Goal: Task Accomplishment & Management: Complete application form

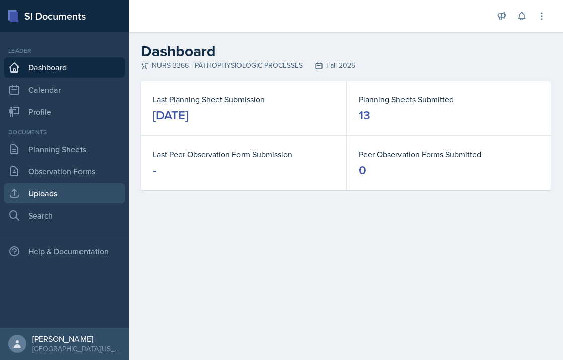
click at [60, 196] on link "Uploads" at bounding box center [64, 193] width 121 height 20
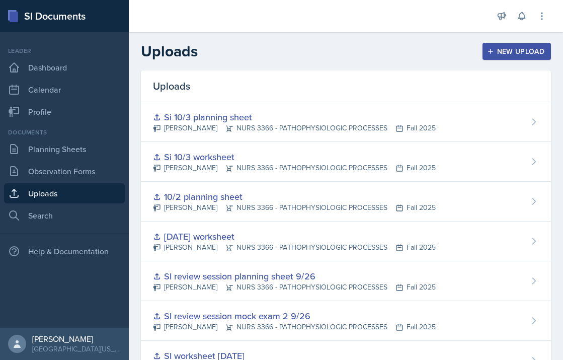
click at [446, 47] on div "New Upload" at bounding box center [517, 51] width 56 height 8
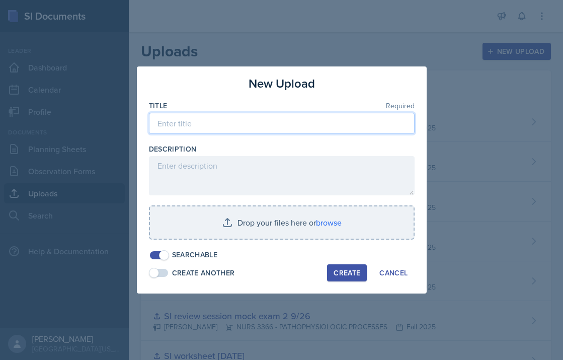
click at [358, 127] on input at bounding box center [282, 123] width 266 height 21
type input "I"
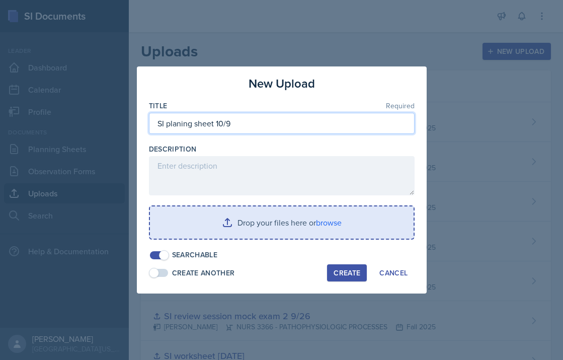
type input "SI planing sheet 10/9"
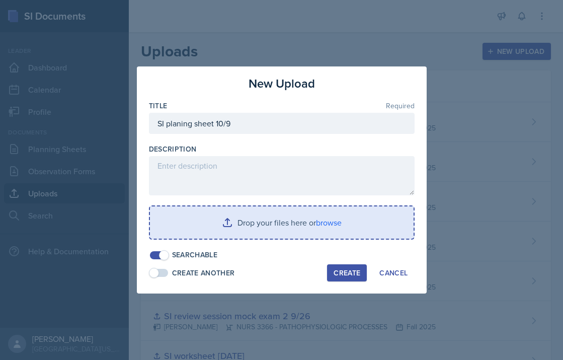
click at [318, 227] on input "file" at bounding box center [282, 222] width 264 height 32
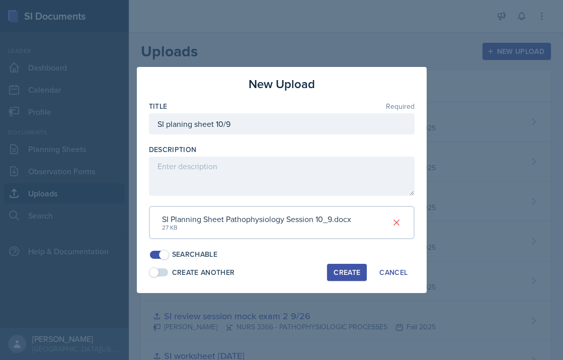
click at [343, 271] on div "Create" at bounding box center [347, 272] width 27 height 8
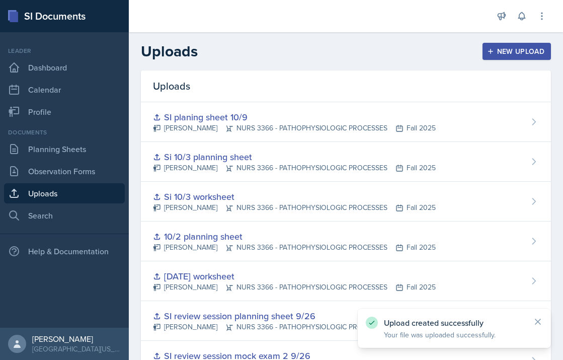
click at [446, 55] on div "New Upload" at bounding box center [517, 51] width 56 height 8
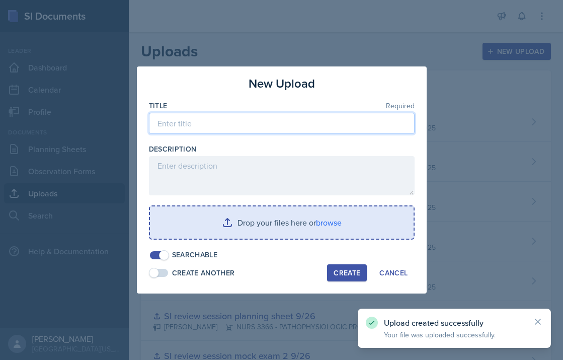
click at [291, 124] on input at bounding box center [282, 123] width 266 height 21
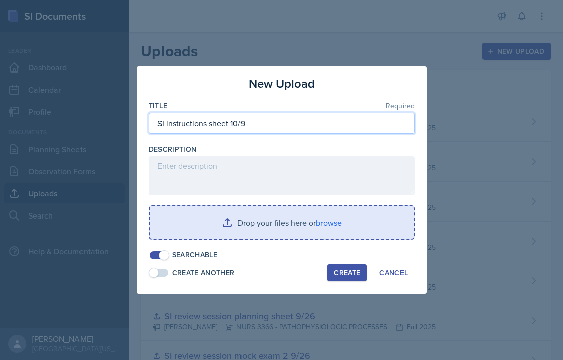
type input "SI instructions sheet 10/9"
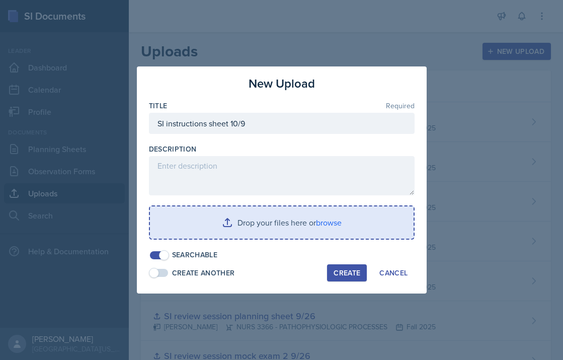
click at [254, 223] on input "file" at bounding box center [282, 222] width 264 height 32
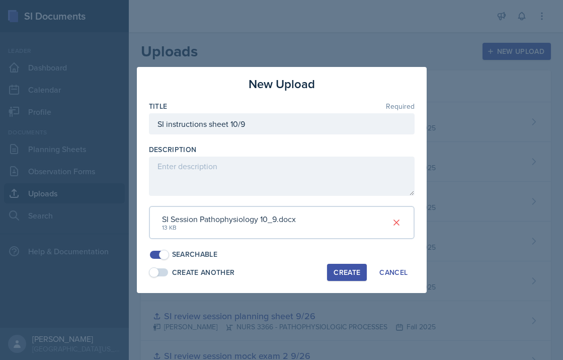
click at [348, 269] on div "Create" at bounding box center [347, 272] width 27 height 8
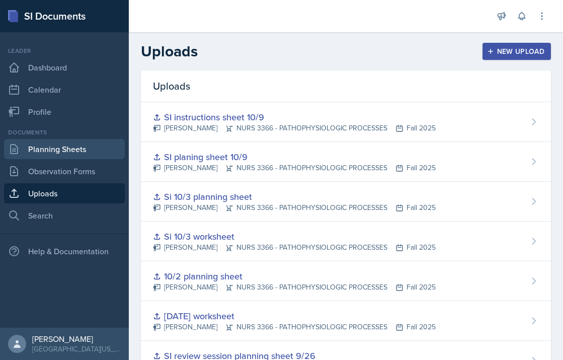
click at [105, 152] on link "Planning Sheets" at bounding box center [64, 149] width 121 height 20
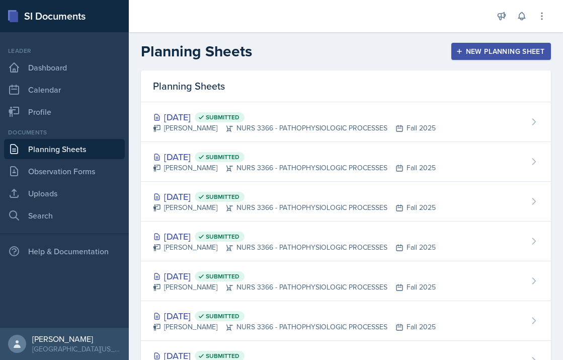
click at [446, 58] on button "New Planning Sheet" at bounding box center [502, 51] width 100 height 17
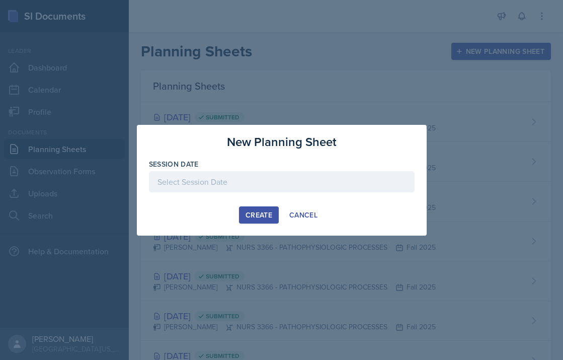
click at [267, 178] on div at bounding box center [282, 181] width 266 height 21
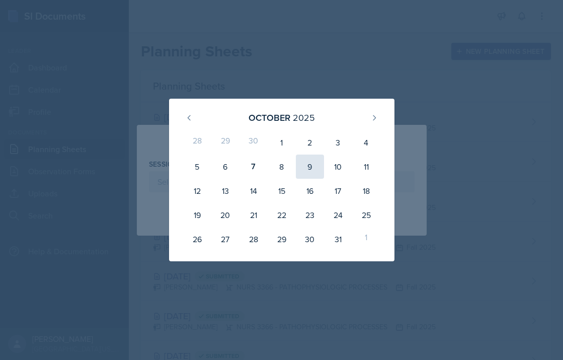
click at [320, 168] on div "9" at bounding box center [310, 167] width 28 height 24
type input "[DATE]"
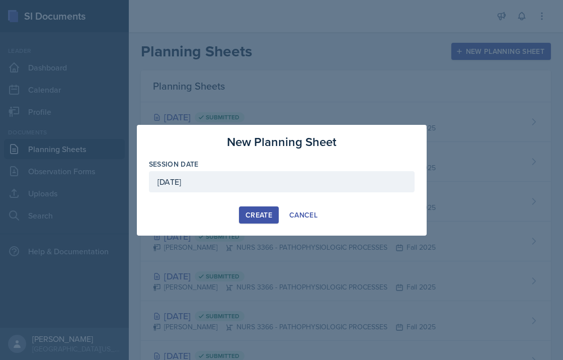
click at [265, 217] on div "Create" at bounding box center [259, 215] width 27 height 8
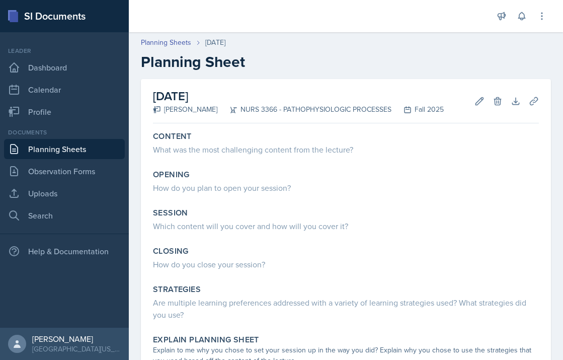
click at [265, 217] on div "Session" at bounding box center [346, 213] width 386 height 10
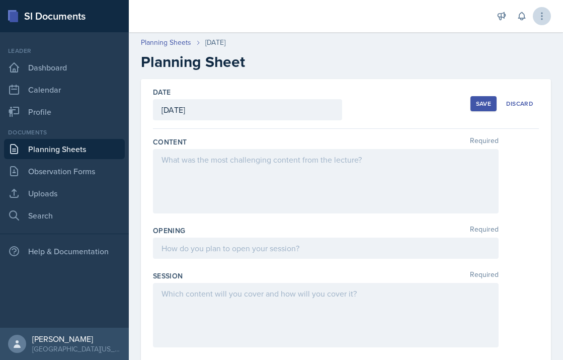
click at [446, 12] on icon at bounding box center [542, 16] width 10 height 10
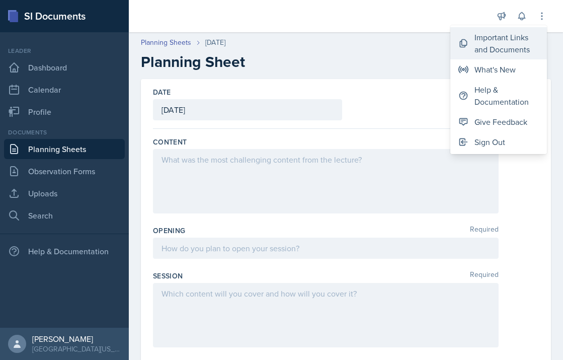
click at [446, 35] on div "Important Links and Documents" at bounding box center [507, 43] width 64 height 24
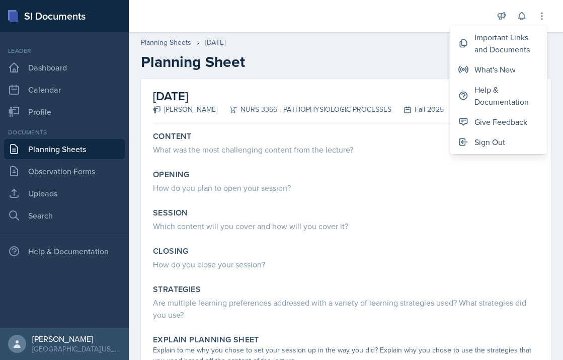
click at [364, 59] on h2 "Planning Sheet" at bounding box center [346, 62] width 410 height 18
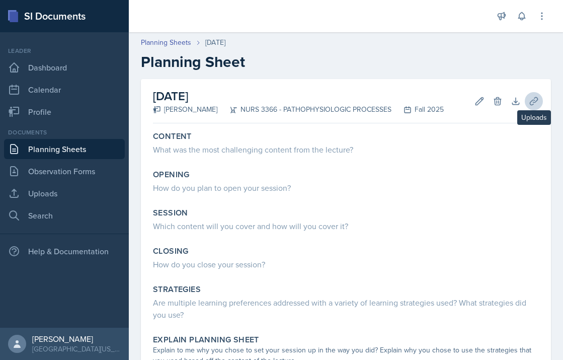
click at [446, 104] on icon at bounding box center [534, 101] width 10 height 10
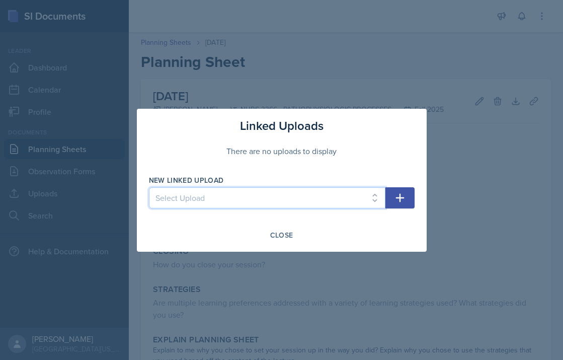
select select "e8953421-aa36-4815-b8e8-9034639bd20a"
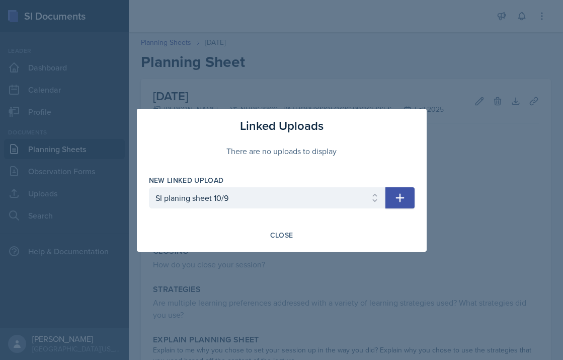
click at [401, 196] on icon "button" at bounding box center [400, 198] width 12 height 12
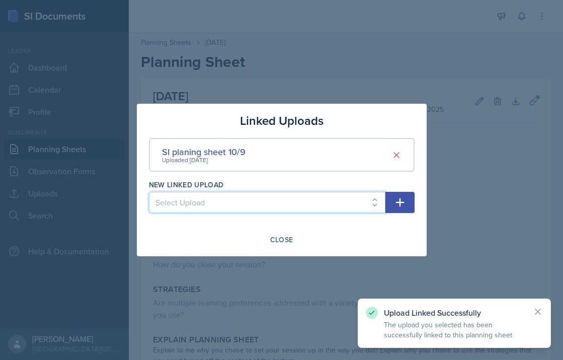
select select "96e10ea1-1d0b-4c3e-84d7-f17c4187ab33"
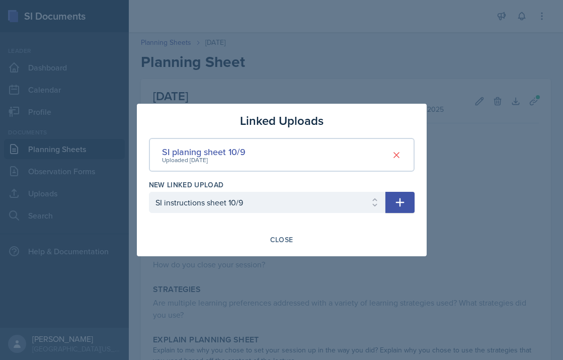
click at [401, 203] on icon "button" at bounding box center [400, 202] width 9 height 9
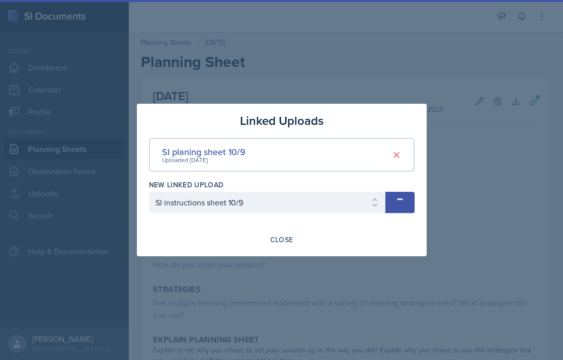
select select
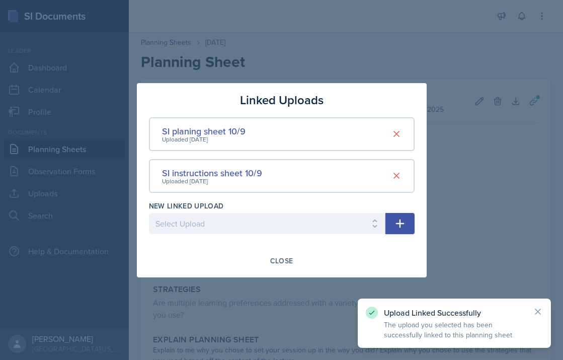
click at [446, 198] on div at bounding box center [281, 180] width 563 height 360
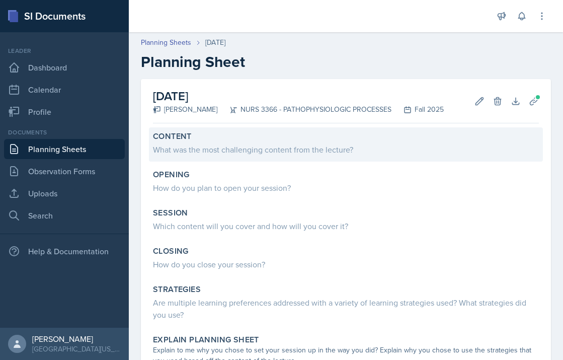
click at [278, 155] on div "What was the most challenging content from the lecture?" at bounding box center [346, 149] width 386 height 12
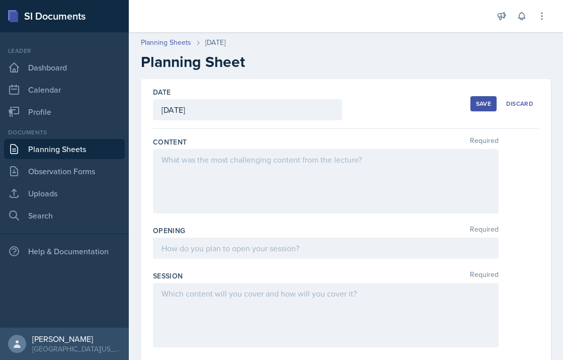
click at [264, 171] on div at bounding box center [326, 181] width 346 height 64
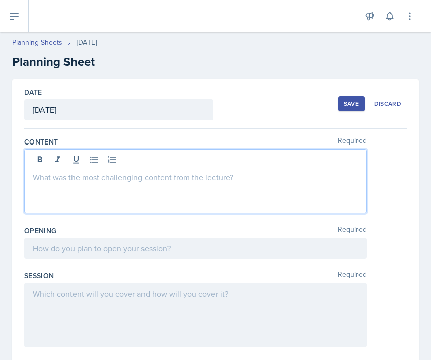
click at [86, 162] on div at bounding box center [195, 161] width 325 height 17
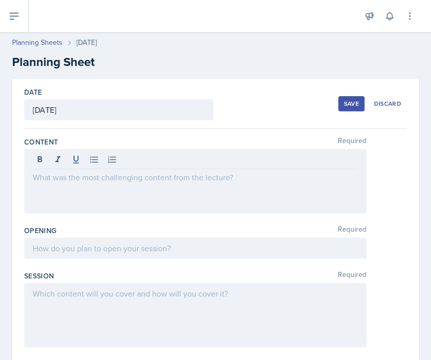
click at [92, 153] on button at bounding box center [94, 160] width 14 height 14
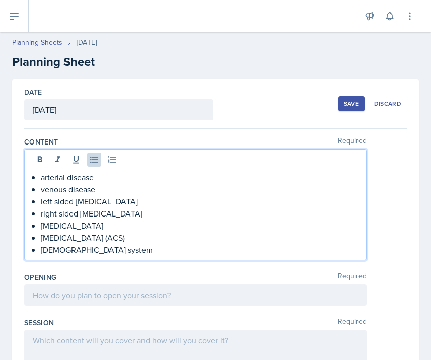
click at [104, 293] on div at bounding box center [195, 294] width 342 height 21
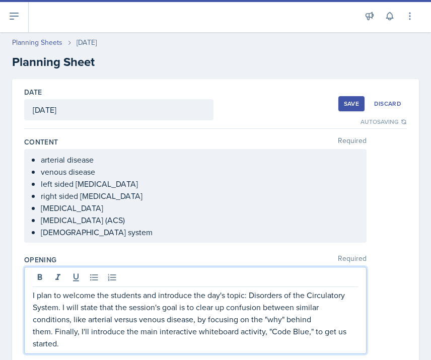
click at [285, 319] on p "I plan to welcome the students and introduce the day's topic: Disorders of the …" at bounding box center [195, 319] width 325 height 60
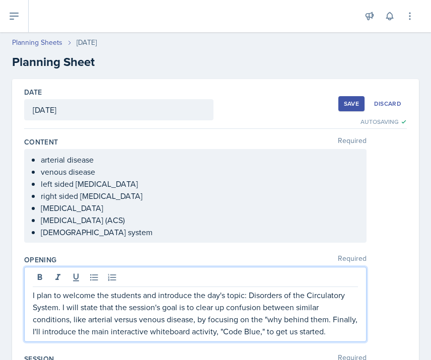
click at [267, 321] on p "I plan to welcome the students and introduce the day's topic: Disorders of the …" at bounding box center [195, 313] width 325 height 48
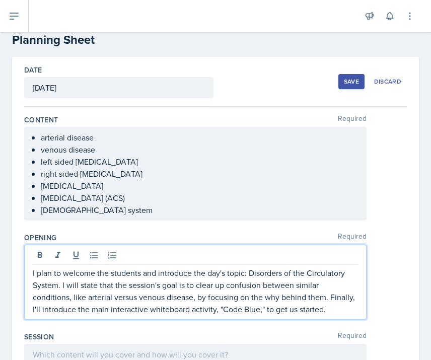
scroll to position [24, 0]
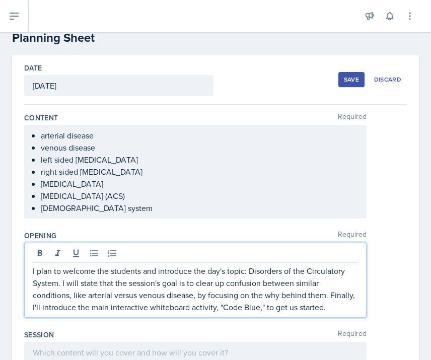
click at [263, 307] on p "I plan to welcome the students and introduce the day's topic: Disorders of the …" at bounding box center [195, 289] width 325 height 48
click at [225, 308] on p "I plan to welcome the students and introduce the day's topic: Disorders of the …" at bounding box center [195, 289] width 325 height 48
drag, startPoint x: 322, startPoint y: 308, endPoint x: 280, endPoint y: 309, distance: 41.8
click at [280, 309] on p "I plan to welcome the students and introduce the day's topic: Disorders of the …" at bounding box center [195, 289] width 325 height 48
click at [219, 309] on p "I plan to welcome the students and introduce the day's topic: Disorders of the …" at bounding box center [195, 289] width 325 height 48
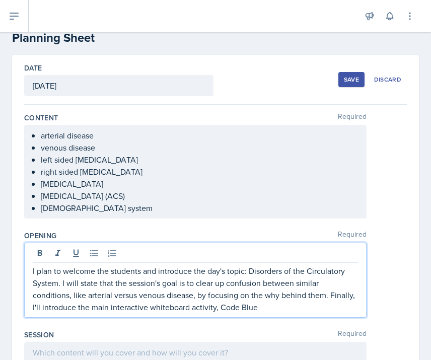
click at [257, 307] on p "I plan to welcome the students and introduce the day's topic: Disorders of the …" at bounding box center [195, 289] width 325 height 48
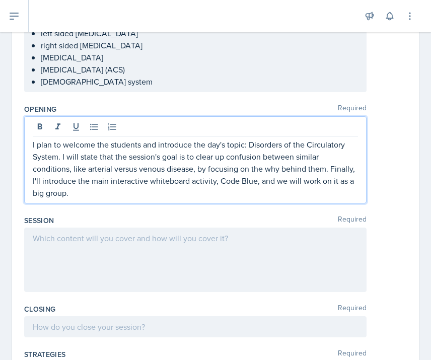
scroll to position [154, 0]
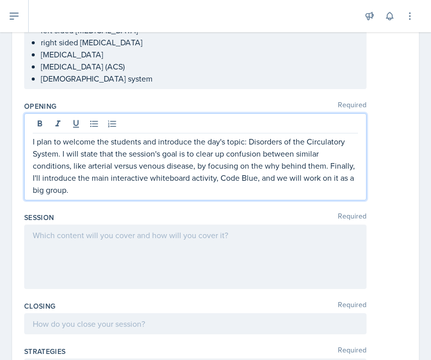
click at [149, 271] on div at bounding box center [195, 257] width 342 height 64
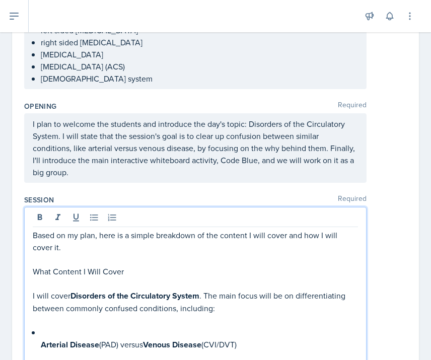
scroll to position [427, 0]
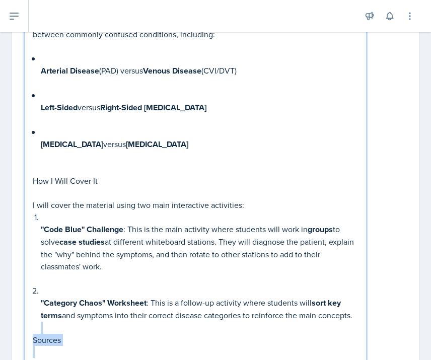
drag, startPoint x: 61, startPoint y: 350, endPoint x: 38, endPoint y: 326, distance: 33.5
click at [38, 326] on div "Based on my plan, here is a simple breakdown of the content I will cover and ho…" at bounding box center [195, 162] width 325 height 415
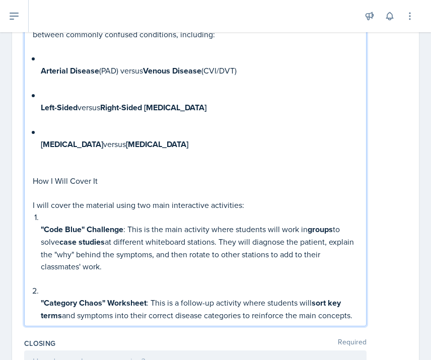
click at [34, 307] on div "Based on my plan, here is a simple breakdown of the content I will cover and ho…" at bounding box center [195, 138] width 325 height 366
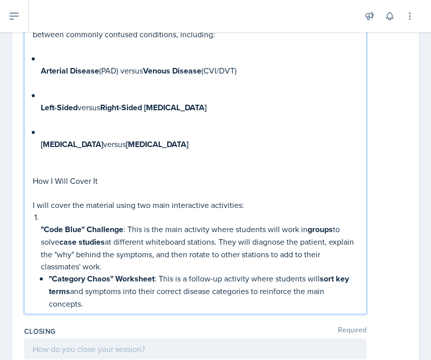
click at [44, 229] on strong ""Code Blue" Challenge" at bounding box center [82, 230] width 83 height 12
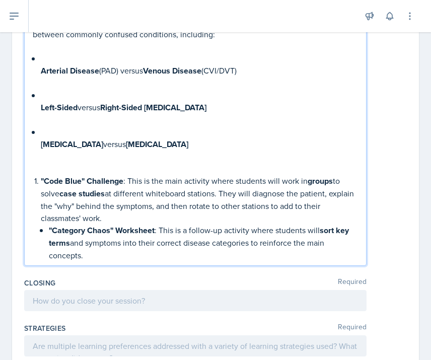
click at [45, 182] on strong ""Code Blue" Challenge" at bounding box center [82, 181] width 83 height 12
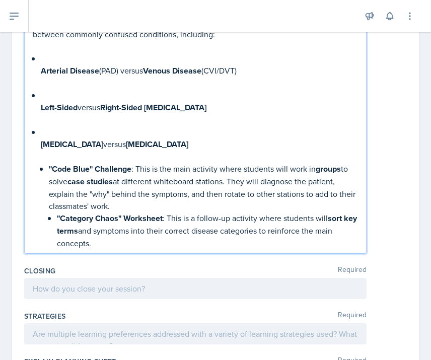
click at [57, 221] on strong ""Category Chaos" Worksheet" at bounding box center [110, 218] width 106 height 12
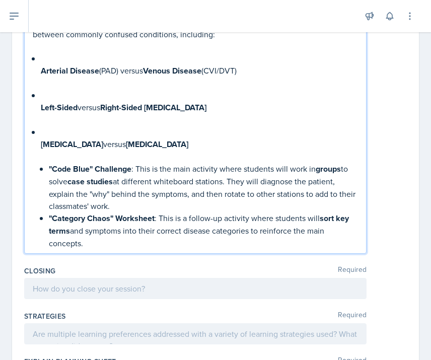
click at [57, 159] on p at bounding box center [199, 157] width 317 height 12
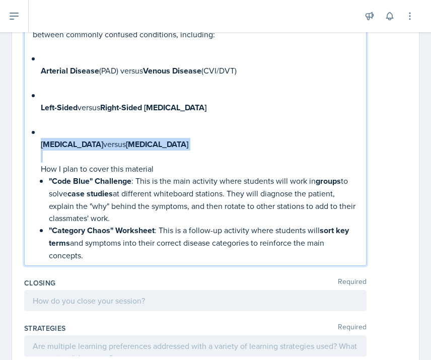
drag, startPoint x: 182, startPoint y: 153, endPoint x: 26, endPoint y: 142, distance: 156.9
click at [27, 143] on div "Based on my plan, here is a simple breakdown of the content I will cover and ho…" at bounding box center [195, 99] width 342 height 333
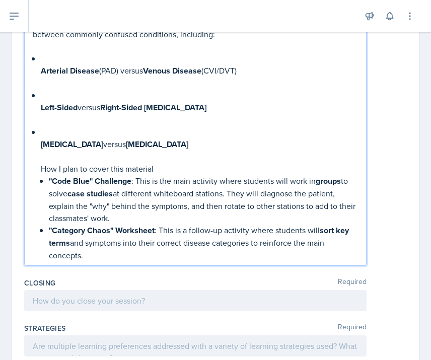
click at [33, 153] on div "Based on my plan, here is a simple breakdown of the content I will cover and ho…" at bounding box center [195, 108] width 325 height 306
click at [47, 147] on strong "[MEDICAL_DATA]" at bounding box center [72, 144] width 62 height 12
click at [41, 147] on strong "[MEDICAL_DATA]" at bounding box center [72, 144] width 62 height 12
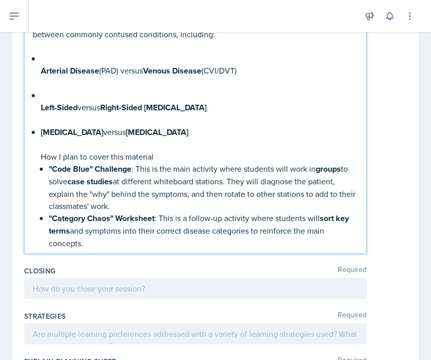
click at [36, 114] on div "Based on my plan, here is a simple breakdown of the content I will cover and ho…" at bounding box center [195, 102] width 325 height 294
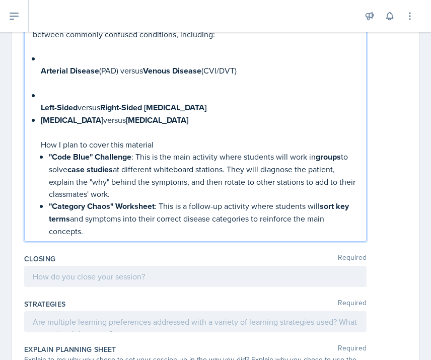
click at [38, 106] on div "Based on my plan, here is a simple breakdown of the content I will cover and ho…" at bounding box center [195, 96] width 325 height 282
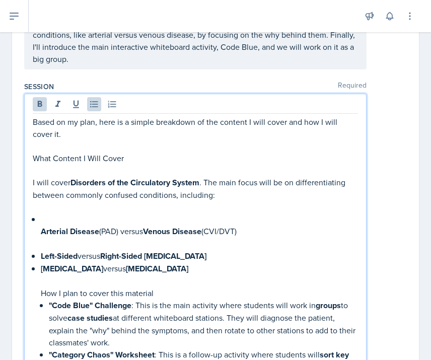
scroll to position [273, 0]
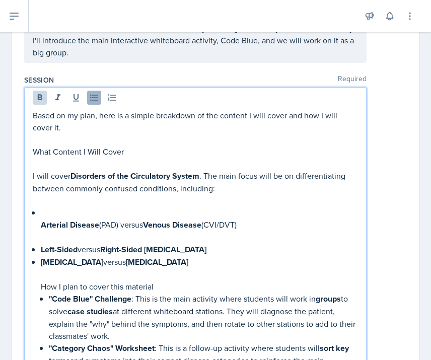
click at [96, 103] on button at bounding box center [94, 98] width 14 height 14
click at [92, 101] on icon at bounding box center [94, 98] width 10 height 10
click at [42, 225] on strong "Arterial Disease" at bounding box center [70, 225] width 58 height 12
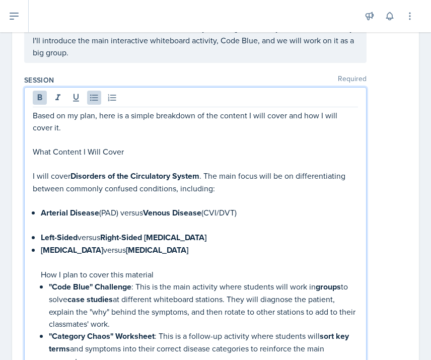
click at [50, 227] on p at bounding box center [199, 225] width 317 height 12
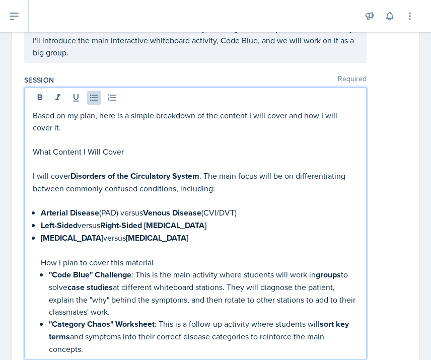
click at [75, 201] on p at bounding box center [195, 200] width 325 height 12
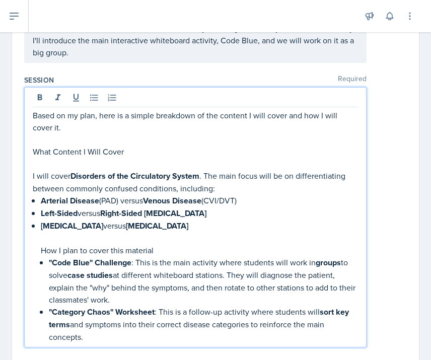
click at [63, 168] on p at bounding box center [195, 164] width 325 height 12
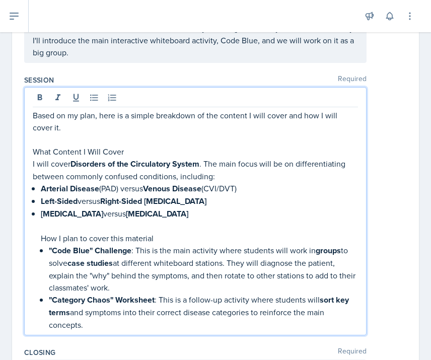
click at [101, 152] on p "What Content I Will Cover" at bounding box center [195, 151] width 325 height 12
drag, startPoint x: 124, startPoint y: 150, endPoint x: 10, endPoint y: 150, distance: 114.3
click at [10, 150] on div "Date [DATE] [DATE] 28 29 30 1 2 3 4 5 6 7 8 9 10 11 12 13 14 15 16 17 18 19 20 …" at bounding box center [215, 260] width 431 height 908
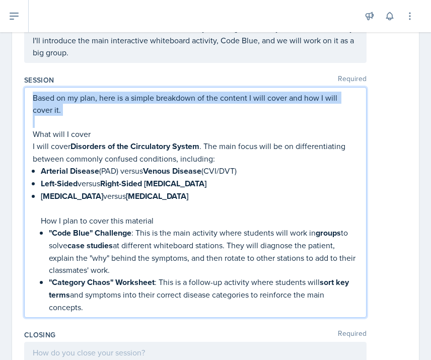
drag, startPoint x: 65, startPoint y: 121, endPoint x: 36, endPoint y: 84, distance: 47.6
click at [36, 84] on div "Session Required Based on my plan, here is a simple breakdown of the content I …" at bounding box center [215, 198] width 383 height 255
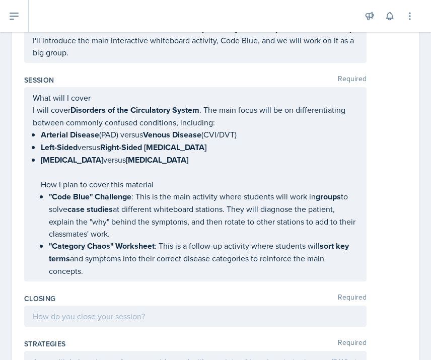
click at [80, 78] on div "Session Required" at bounding box center [215, 80] width 383 height 10
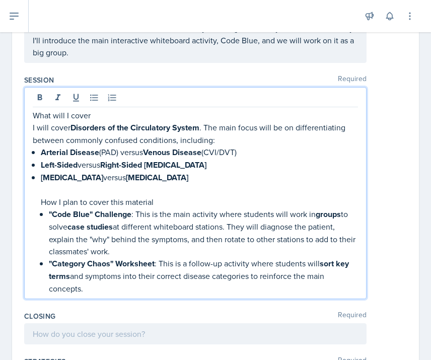
click at [74, 100] on div "What will I cover I will cover Disorders of the Circulatory System . The main f…" at bounding box center [195, 193] width 342 height 212
click at [76, 115] on p "What will I cover" at bounding box center [195, 115] width 325 height 12
click at [79, 99] on icon at bounding box center [76, 98] width 10 height 10
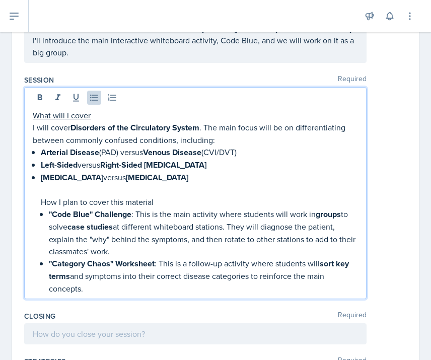
click at [77, 204] on p "How I plan to cover this material" at bounding box center [199, 202] width 317 height 12
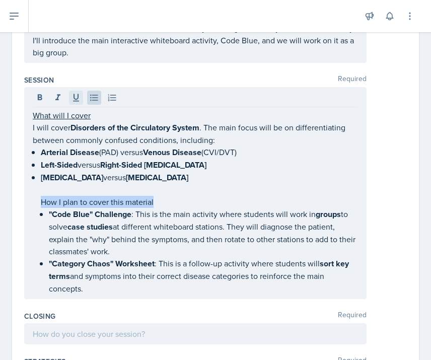
click at [74, 96] on icon at bounding box center [76, 98] width 6 height 8
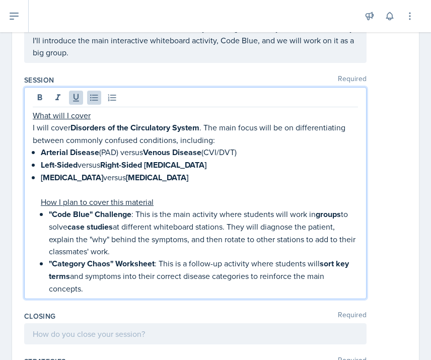
click at [139, 215] on p ""Code Blue" Challenge : This is the main activity where students will work in g…" at bounding box center [203, 232] width 309 height 49
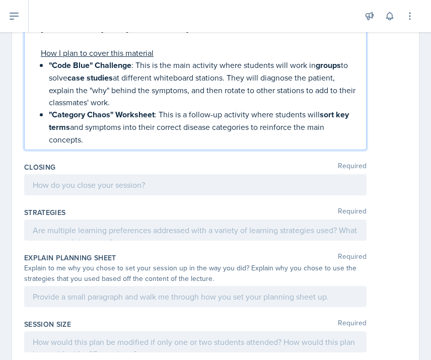
scroll to position [430, 0]
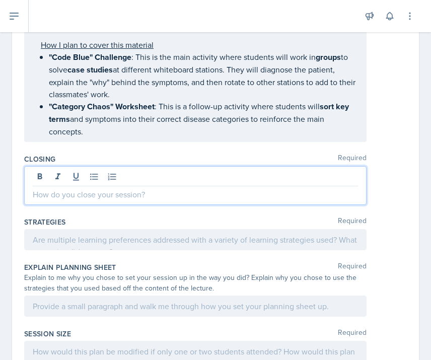
click at [61, 174] on div at bounding box center [195, 185] width 342 height 39
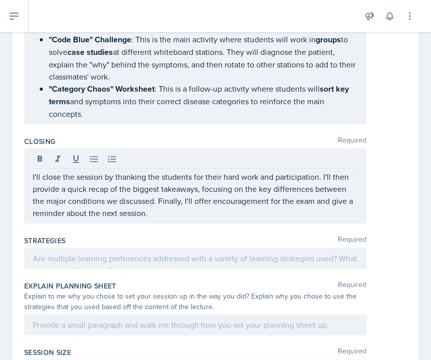
click at [132, 141] on div "Closing Required" at bounding box center [215, 141] width 383 height 10
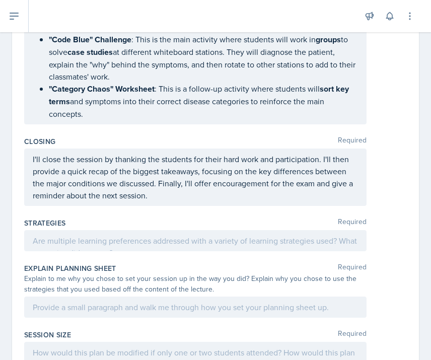
scroll to position [454, 0]
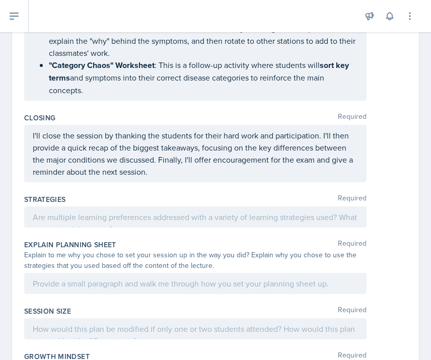
click at [117, 223] on div at bounding box center [195, 216] width 342 height 21
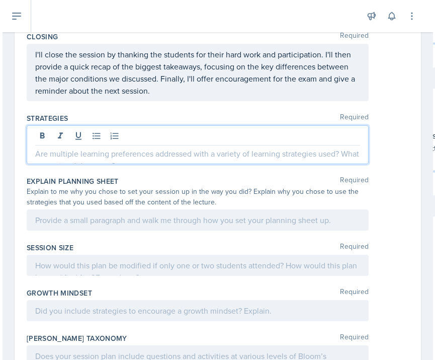
scroll to position [533, 0]
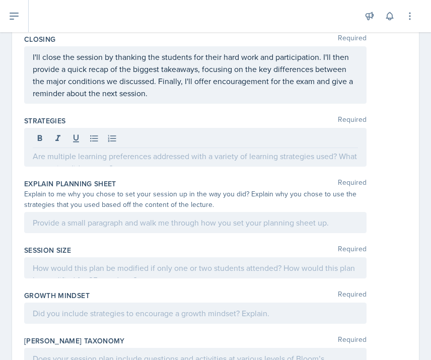
drag, startPoint x: 4, startPoint y: 206, endPoint x: -104, endPoint y: 201, distance: 107.3
click at [0, 201] on html "SI Documents Leader Dashboard Calendar Profile Documents Planning Sheets Observ…" at bounding box center [215, 180] width 431 height 360
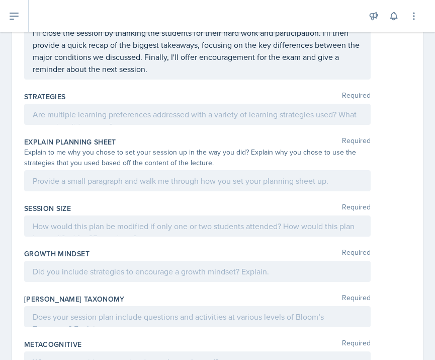
click at [124, 125] on div at bounding box center [197, 114] width 347 height 21
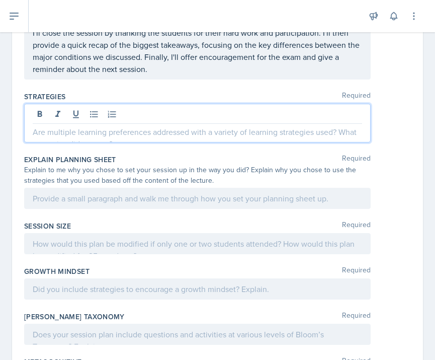
paste div
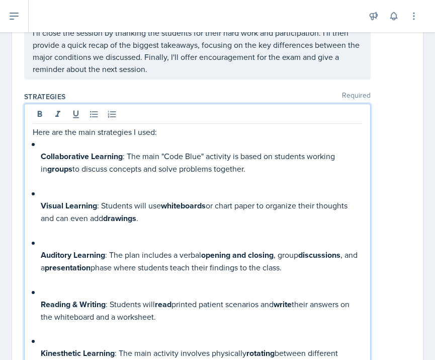
scroll to position [582, 0]
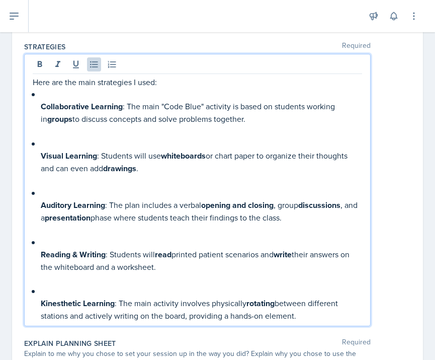
click at [40, 321] on div "Here are the main strategies I used: Collaborative Learning : The main "Code Bl…" at bounding box center [198, 199] width 330 height 246
click at [39, 317] on div "Here are the main strategies I used: Collaborative Learning : The main "Code Bl…" at bounding box center [198, 199] width 330 height 246
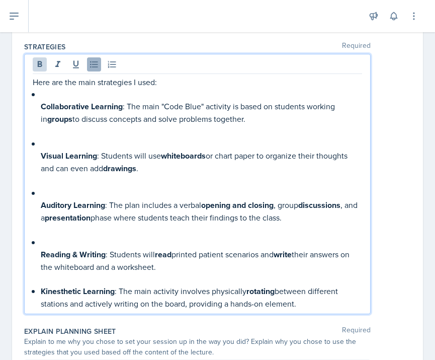
click at [95, 69] on icon at bounding box center [94, 64] width 10 height 10
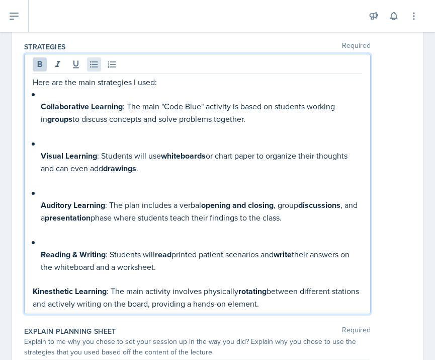
click at [93, 69] on icon at bounding box center [94, 64] width 10 height 10
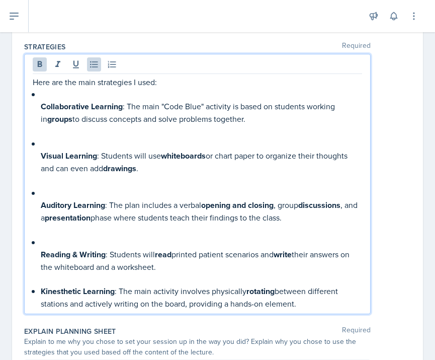
click at [37, 270] on div "Here are the main strategies I used: Collaborative Learning : The main "Code Bl…" at bounding box center [198, 193] width 330 height 234
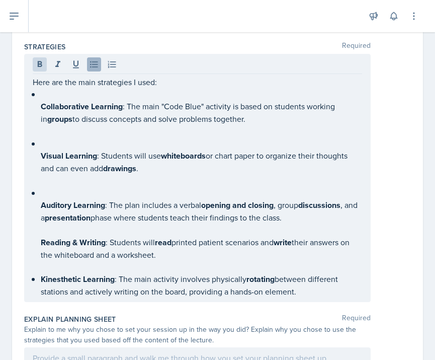
click at [93, 69] on icon at bounding box center [94, 64] width 10 height 10
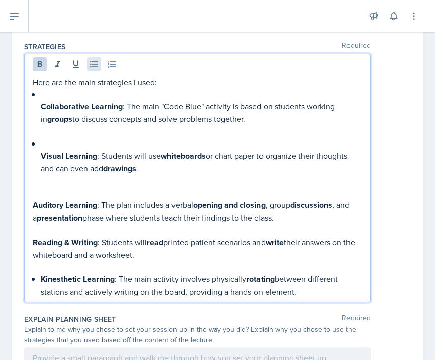
click at [90, 69] on icon at bounding box center [94, 64] width 10 height 10
click at [33, 211] on strong "Auditory Learning" at bounding box center [65, 205] width 64 height 12
click at [94, 69] on icon at bounding box center [94, 64] width 10 height 10
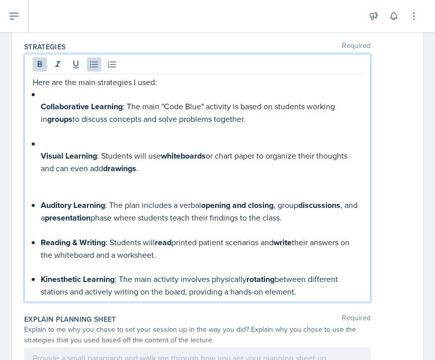
click at [33, 170] on div "Here are the main strategies I used: Collaborative Learning : The main "Code Bl…" at bounding box center [198, 186] width 330 height 221
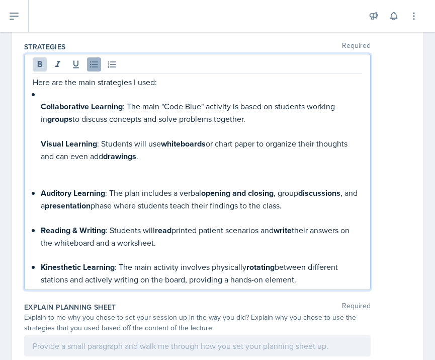
click at [93, 69] on icon at bounding box center [94, 64] width 10 height 10
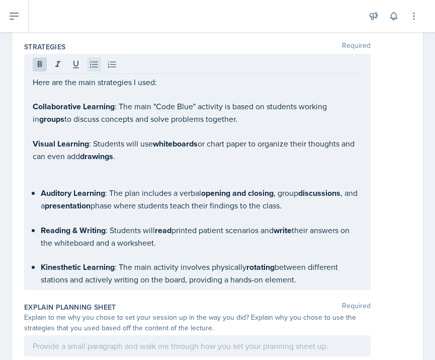
click at [93, 69] on icon at bounding box center [94, 64] width 10 height 10
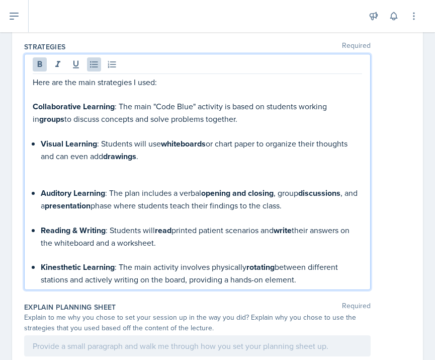
click at [30, 118] on div "Here are the main strategies I used: Collaborative Learning : The main "Code Bl…" at bounding box center [197, 172] width 347 height 236
click at [36, 112] on strong "Collaborative Learning" at bounding box center [74, 107] width 82 height 12
click at [94, 69] on icon at bounding box center [94, 64] width 10 height 10
click at [66, 137] on p at bounding box center [198, 131] width 330 height 12
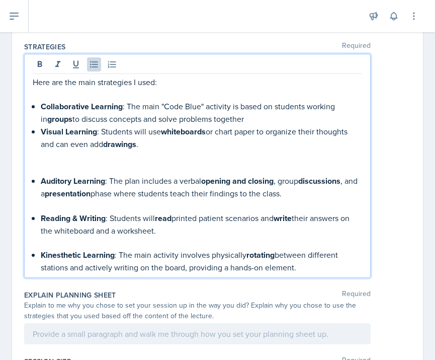
click at [82, 175] on p at bounding box center [198, 169] width 330 height 12
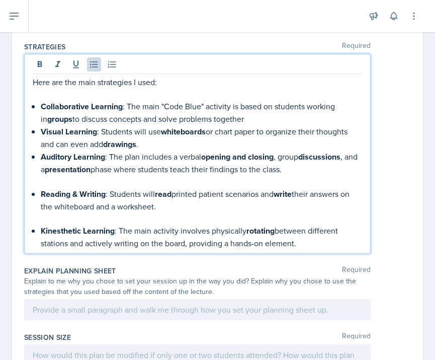
click at [91, 176] on p "Auditory Learning : The plan includes a verbal opening and closing , group disc…" at bounding box center [202, 163] width 322 height 25
click at [93, 188] on p at bounding box center [198, 182] width 330 height 12
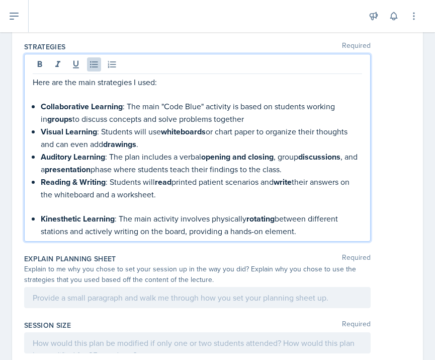
click at [69, 212] on p at bounding box center [198, 206] width 330 height 12
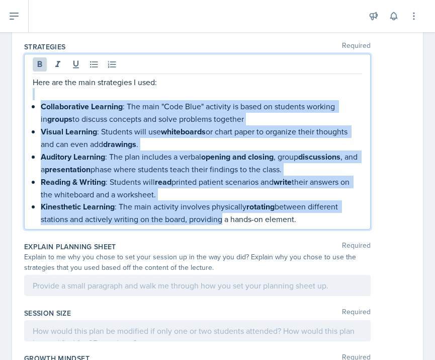
drag, startPoint x: 219, startPoint y: 231, endPoint x: 35, endPoint y: 112, distance: 219.5
click at [35, 112] on div "Here are the main strategies I used: Collaborative Learning : The main "Code Bl…" at bounding box center [198, 150] width 330 height 149
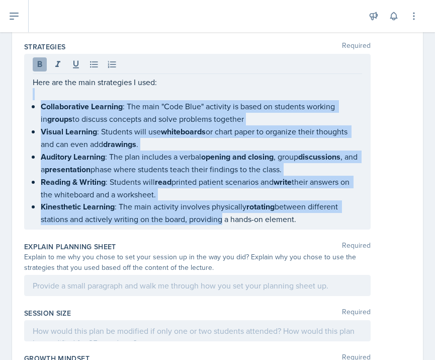
click at [39, 67] on icon at bounding box center [40, 64] width 5 height 6
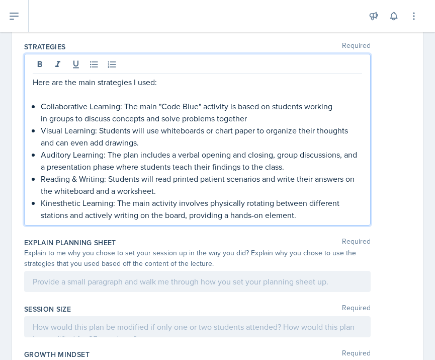
click at [124, 100] on p at bounding box center [198, 94] width 330 height 12
click at [123, 100] on p at bounding box center [198, 94] width 330 height 12
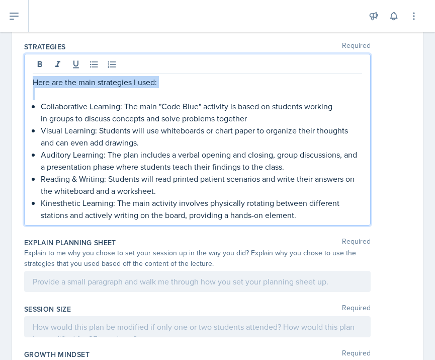
drag, startPoint x: 123, startPoint y: 104, endPoint x: 23, endPoint y: 87, distance: 101.7
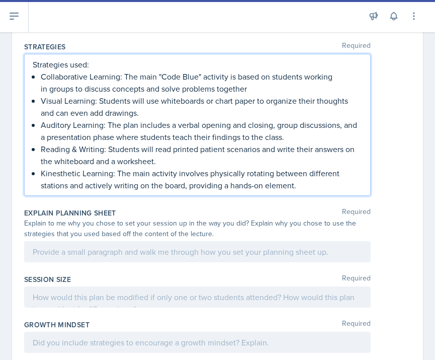
click at [116, 239] on div "Explain to me why you chose to set your session up in the way you did? Explain …" at bounding box center [197, 228] width 347 height 21
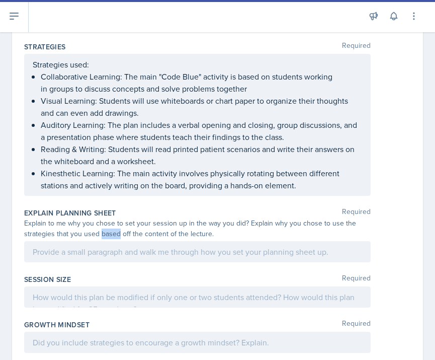
click at [116, 239] on div "Explain to me why you chose to set your session up in the way you did? Explain …" at bounding box center [197, 228] width 347 height 21
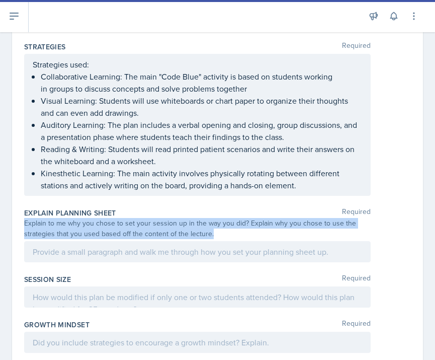
click at [116, 239] on div "Explain to me why you chose to set your session up in the way you did? Explain …" at bounding box center [197, 228] width 347 height 21
copy div "Explain to me why you chose to set your session up in the way you did? Explain …"
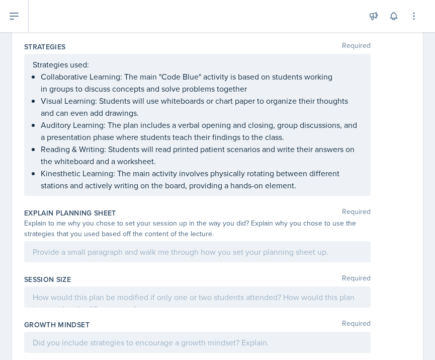
click at [121, 259] on div at bounding box center [197, 251] width 347 height 21
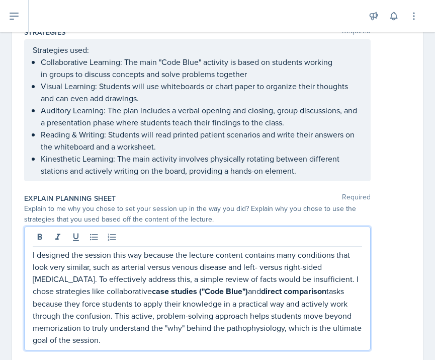
scroll to position [638, 0]
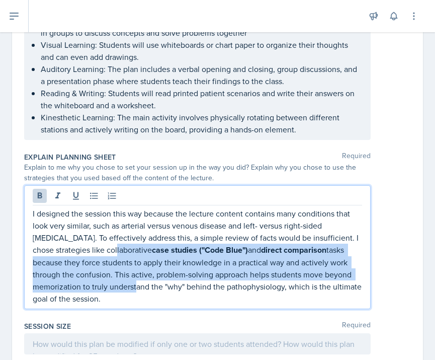
drag, startPoint x: 134, startPoint y: 304, endPoint x: 95, endPoint y: 259, distance: 59.2
click at [95, 259] on p "I designed the session this way because the lecture content contains many condi…" at bounding box center [198, 255] width 330 height 97
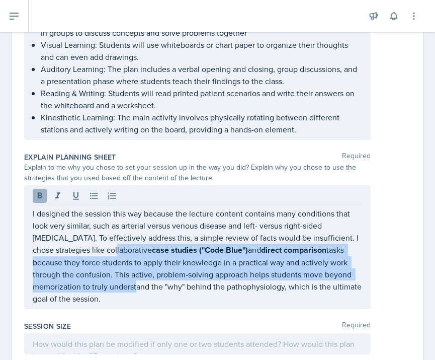
click at [33, 203] on button at bounding box center [40, 196] width 14 height 14
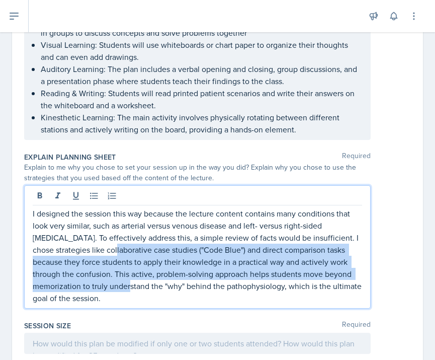
click at [75, 269] on p "I designed the session this way because the lecture content contains many condi…" at bounding box center [198, 255] width 330 height 97
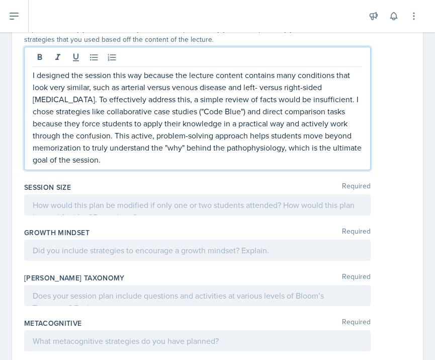
scroll to position [778, 0]
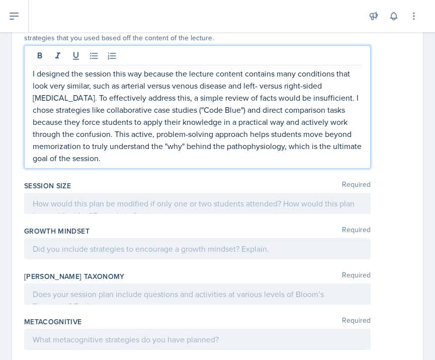
click at [125, 212] on div at bounding box center [197, 203] width 347 height 21
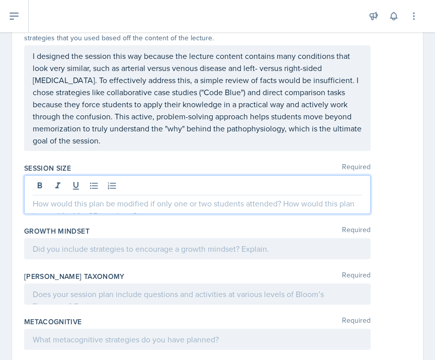
scroll to position [872, 0]
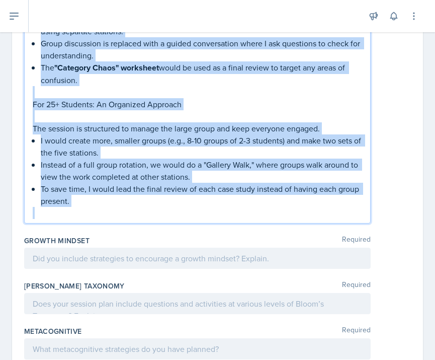
drag, startPoint x: 52, startPoint y: 148, endPoint x: 143, endPoint y: 371, distance: 241.1
click at [143, 359] on html "SI Documents Leader Dashboard Calendar Profile Documents Planning Sheets Observ…" at bounding box center [217, 180] width 435 height 360
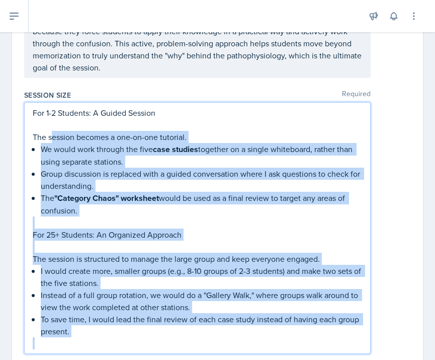
scroll to position [848, 0]
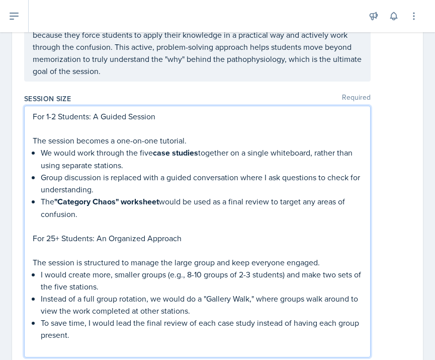
click at [151, 77] on p "I designed the session this way because the lecture content contains many condi…" at bounding box center [198, 28] width 330 height 97
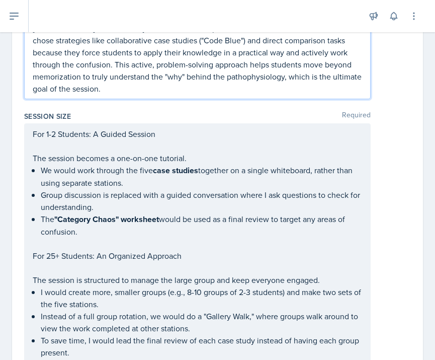
click at [134, 208] on ul "We would work through the five case studies together on a single whiteboard, ra…" at bounding box center [202, 200] width 322 height 73
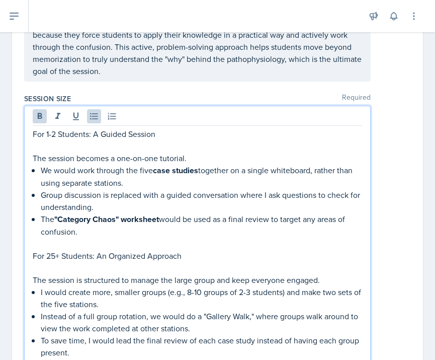
drag, startPoint x: 119, startPoint y: 185, endPoint x: 146, endPoint y: 246, distance: 66.7
click at [146, 238] on ul "We would work through the five case studies together on a single whiteboard, ra…" at bounding box center [202, 200] width 322 height 73
click at [35, 121] on icon at bounding box center [40, 116] width 10 height 10
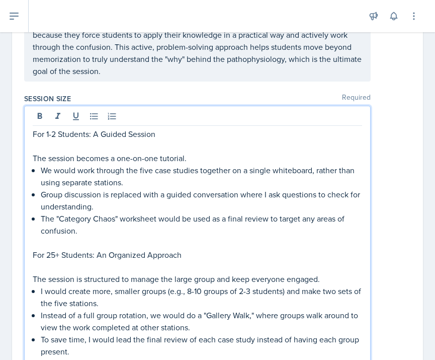
click at [60, 249] on p at bounding box center [198, 243] width 330 height 12
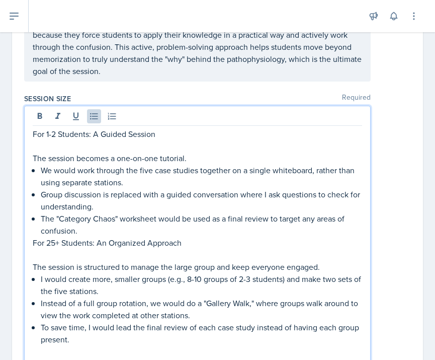
click at [54, 261] on p at bounding box center [198, 255] width 330 height 12
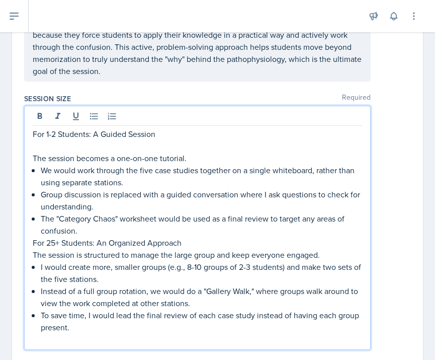
click at [85, 152] on p at bounding box center [198, 146] width 330 height 12
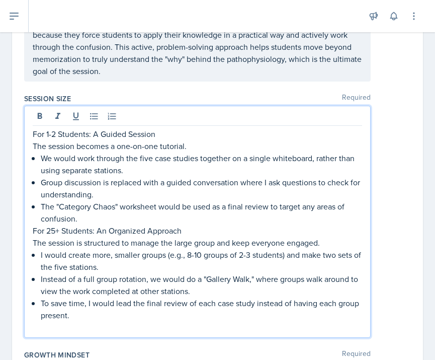
click at [202, 152] on p "The session becomes a one-on-one tutorial." at bounding box center [198, 146] width 330 height 12
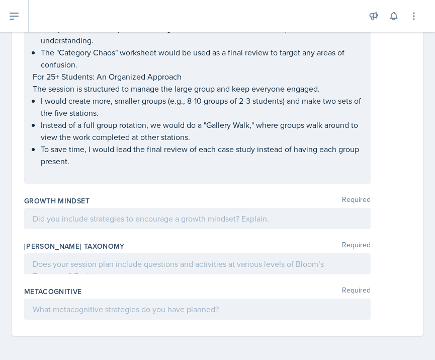
scroll to position [1014, 0]
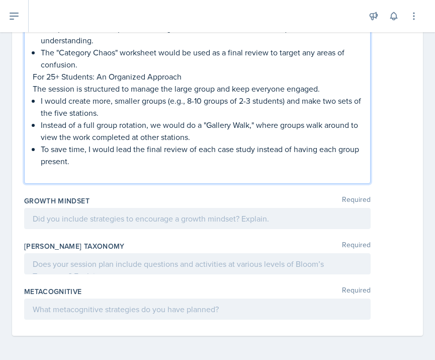
click at [55, 221] on div at bounding box center [197, 218] width 347 height 21
click at [55, 221] on p at bounding box center [198, 218] width 330 height 12
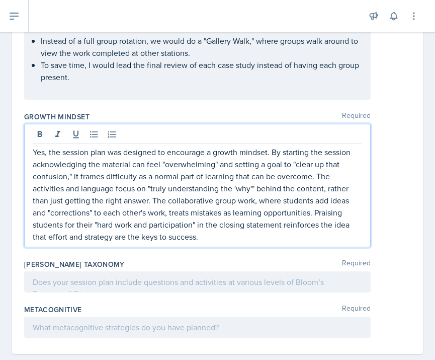
scroll to position [1070, 0]
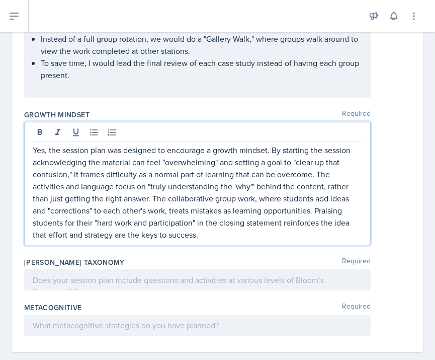
click at [196, 234] on p "Yes, the session plan was designed to encourage a growth mindset. By starting t…" at bounding box center [198, 192] width 330 height 97
click at [98, 234] on p "Yes, the session plan was designed to encourage a growth mindset. By starting t…" at bounding box center [198, 192] width 330 height 97
click at [72, 183] on p "Yes, the session plan was designed to encourage a growth mindset. By starting t…" at bounding box center [198, 192] width 330 height 97
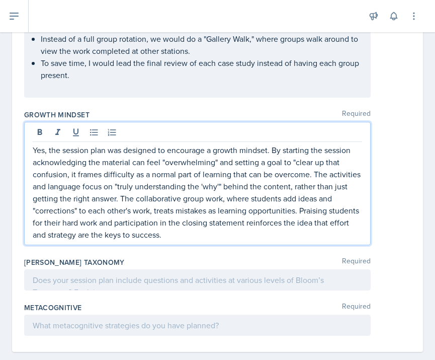
click at [296, 173] on p "Yes, the session plan was designed to encourage a growth mindset. By starting t…" at bounding box center [198, 192] width 330 height 97
click at [222, 200] on p "Yes, the session plan was designed to encourage a growth mindset. By starting t…" at bounding box center [198, 192] width 330 height 97
click at [119, 201] on p "Yes, the session plan was designed to encourage a growth mindset. By starting t…" at bounding box center [198, 192] width 330 height 97
click at [158, 290] on div at bounding box center [197, 279] width 347 height 21
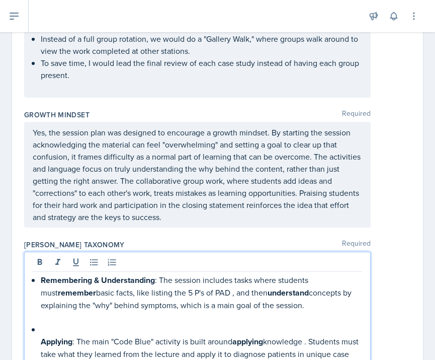
scroll to position [1169, 0]
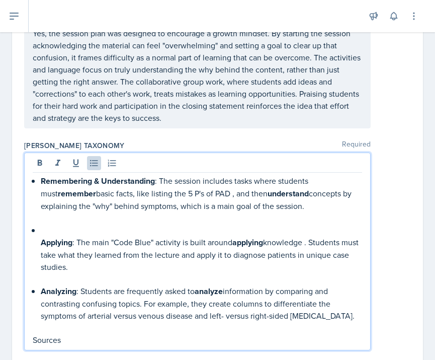
drag, startPoint x: 101, startPoint y: 346, endPoint x: 23, endPoint y: 337, distance: 78.0
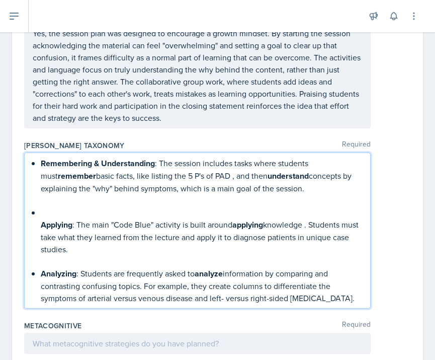
click at [58, 267] on p at bounding box center [202, 261] width 322 height 12
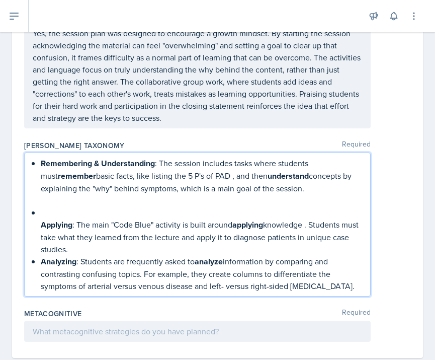
click at [34, 236] on div "Remembering & Understanding : The session includes tasks where students must re…" at bounding box center [198, 224] width 330 height 135
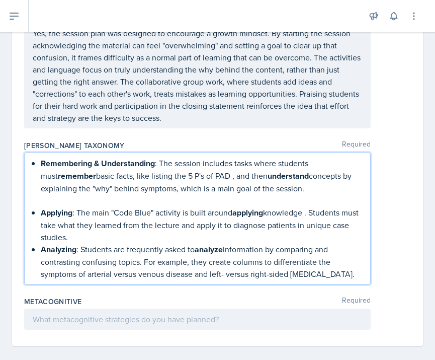
click at [81, 206] on p at bounding box center [202, 200] width 322 height 12
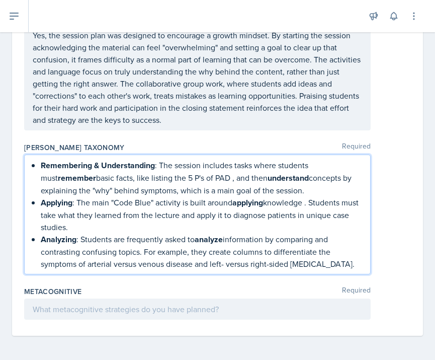
click at [111, 149] on div "[PERSON_NAME] Taxonomy Required Remembering & Understanding : The session inclu…" at bounding box center [217, 210] width 387 height 144
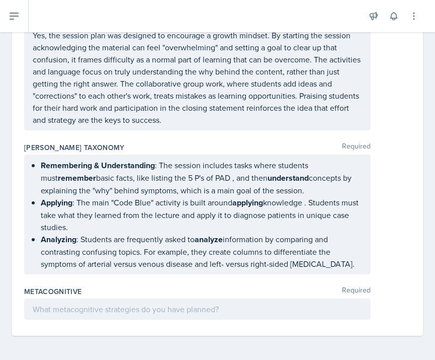
click at [125, 263] on p "Analyzing : Students are frequently asked to analyze information by comparing a…" at bounding box center [202, 251] width 322 height 37
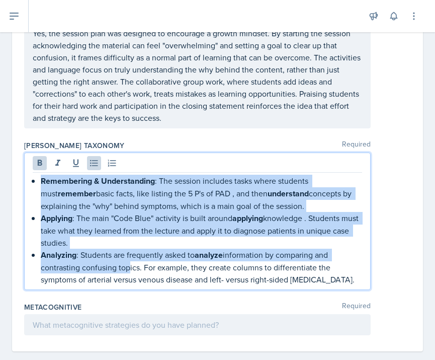
drag, startPoint x: 125, startPoint y: 273, endPoint x: 38, endPoint y: 189, distance: 120.7
click at [38, 189] on div "Remembering & Understanding : The session includes tasks where students must re…" at bounding box center [198, 230] width 330 height 111
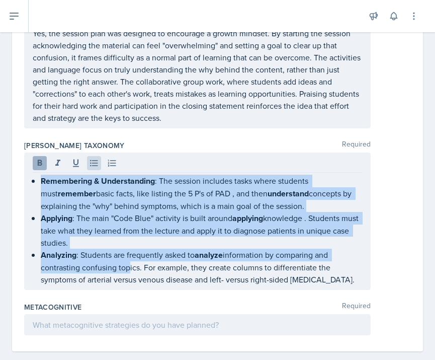
click at [36, 168] on icon at bounding box center [40, 163] width 10 height 10
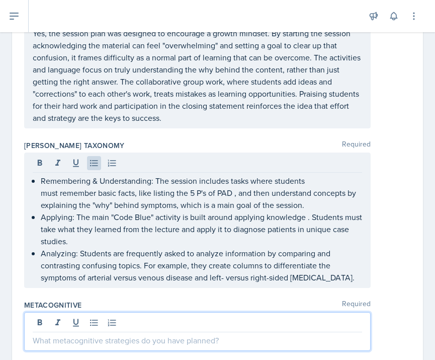
click at [176, 335] on div at bounding box center [197, 331] width 347 height 39
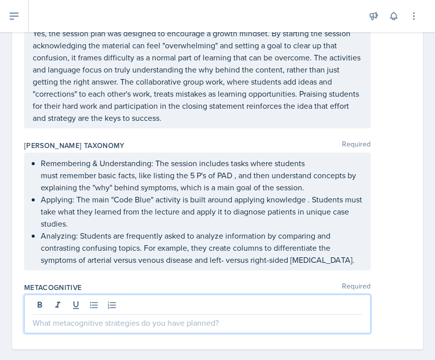
click at [175, 292] on div "Metacognitive Required" at bounding box center [217, 287] width 387 height 10
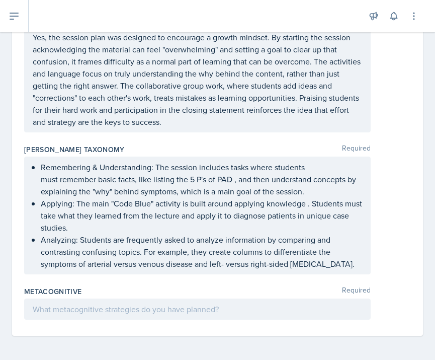
click at [118, 313] on div at bounding box center [197, 309] width 347 height 21
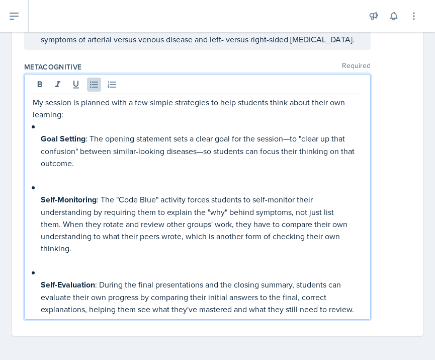
scroll to position [1402, 0]
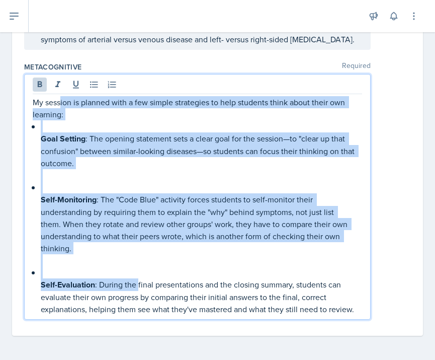
drag, startPoint x: 139, startPoint y: 284, endPoint x: 60, endPoint y: 98, distance: 202.1
click at [60, 98] on div "My session is planned with a few simple strategies to help students think about…" at bounding box center [198, 205] width 330 height 219
click at [34, 84] on button at bounding box center [40, 85] width 14 height 14
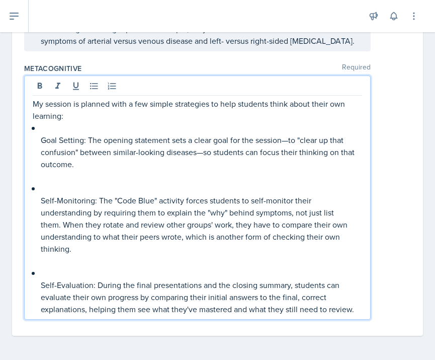
click at [36, 281] on div "My session is planned with a few simple strategies to help students think about…" at bounding box center [198, 206] width 330 height 217
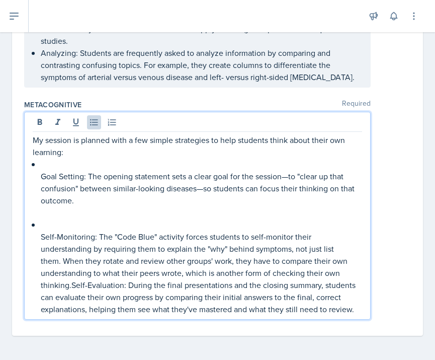
scroll to position [1364, 0]
click at [37, 241] on div "My session is planned with a few simple strategies to help students think about…" at bounding box center [198, 224] width 330 height 181
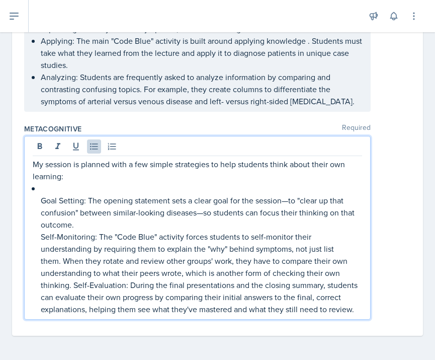
scroll to position [1328, 0]
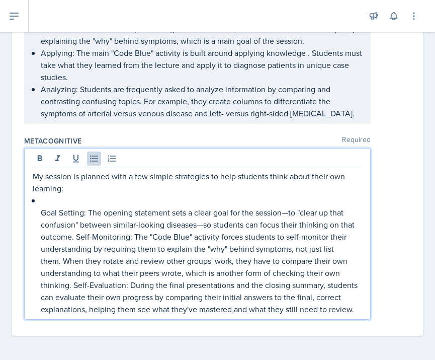
click at [37, 217] on div "My session is planned with a few simple strategies to help students think about…" at bounding box center [198, 242] width 330 height 145
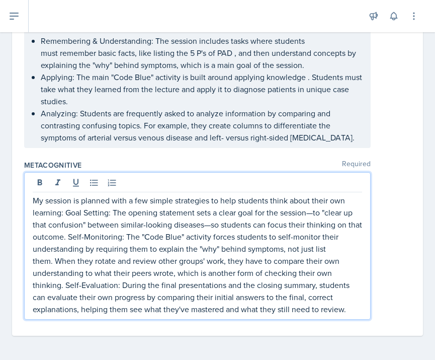
scroll to position [0, 0]
click at [200, 235] on p "My session is planned with a few simple strategies to help students think about…" at bounding box center [198, 254] width 330 height 121
click at [159, 238] on p "My session is planned with a few simple strategies to help students think about…" at bounding box center [198, 254] width 330 height 121
click at [220, 249] on p "My session is planned with a few simple strategies to help students think about…" at bounding box center [198, 254] width 330 height 121
click at [203, 248] on p "My session is planned with a few simple strategies to help students think about…" at bounding box center [198, 254] width 330 height 121
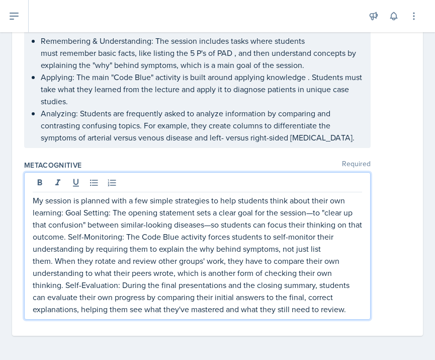
click at [326, 209] on p "My session is planned with a few simple strategies to help students think about…" at bounding box center [198, 254] width 330 height 121
click at [86, 225] on p "My session is planned with a few simple strategies to help students think about…" at bounding box center [198, 254] width 330 height 121
click at [404, 241] on div "My session is planned with a few simple strategies to help students think about…" at bounding box center [217, 245] width 387 height 147
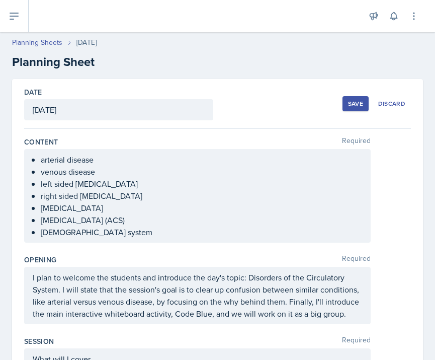
click at [349, 104] on div "Save" at bounding box center [355, 104] width 15 height 8
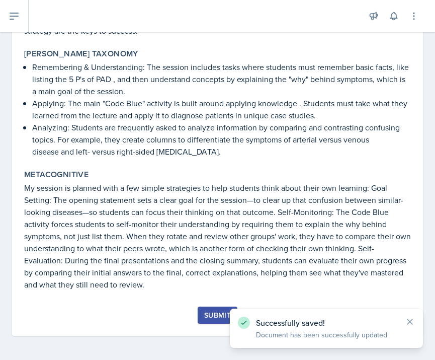
scroll to position [1094, 0]
click at [216, 317] on div "Submit" at bounding box center [217, 315] width 27 height 8
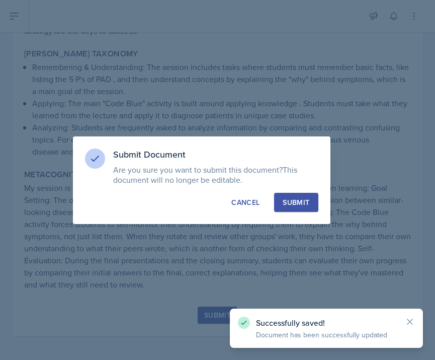
click at [299, 199] on div "Submit" at bounding box center [296, 202] width 27 height 10
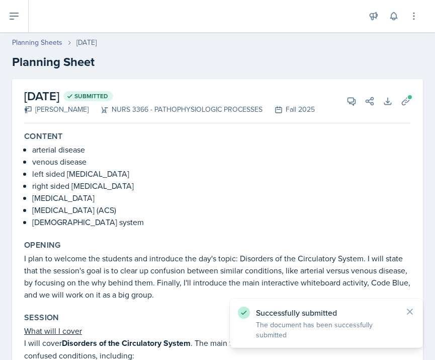
scroll to position [0, 0]
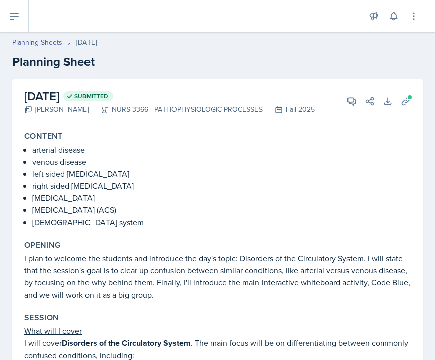
click at [24, 24] on button at bounding box center [14, 16] width 29 height 32
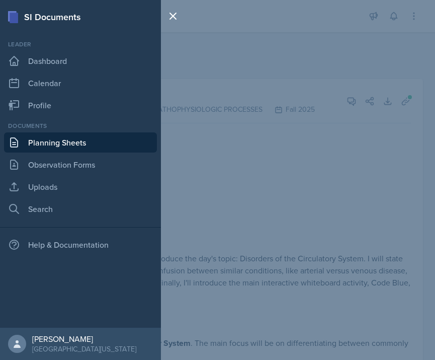
click at [39, 144] on link "Planning Sheets" at bounding box center [80, 142] width 153 height 20
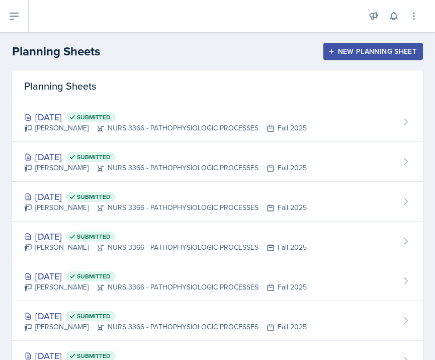
click at [10, 18] on icon at bounding box center [14, 16] width 12 height 12
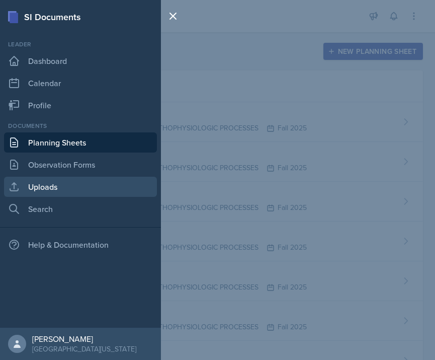
click at [74, 186] on link "Uploads" at bounding box center [80, 187] width 153 height 20
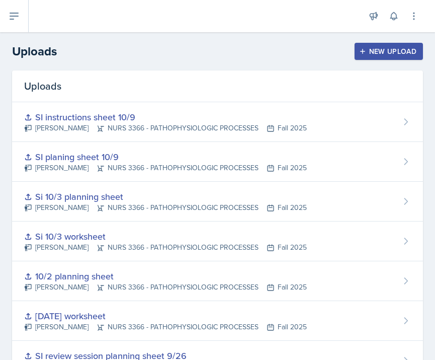
click at [397, 55] on div "New Upload" at bounding box center [389, 51] width 56 height 8
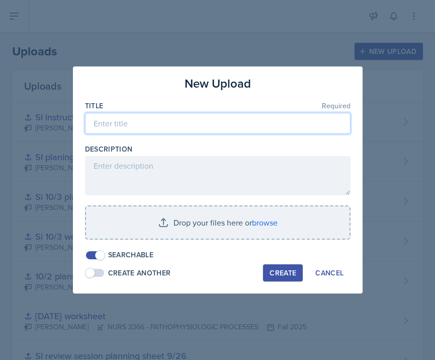
click at [192, 123] on input at bounding box center [218, 123] width 266 height 21
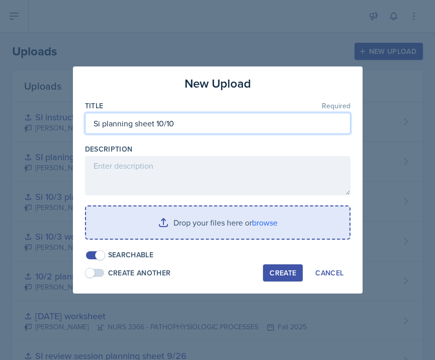
type input "Si planning sheet 10/10"
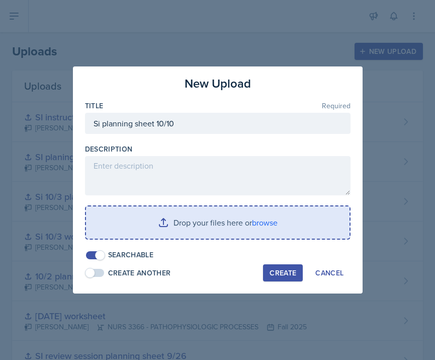
click at [200, 228] on input "file" at bounding box center [218, 222] width 264 height 32
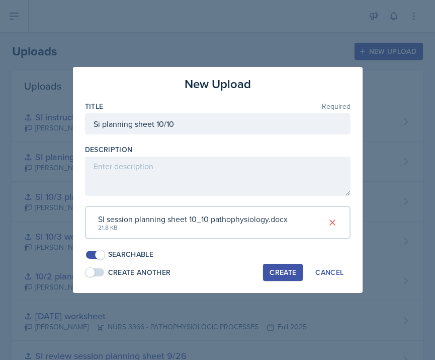
click at [281, 270] on div "Create" at bounding box center [283, 272] width 27 height 8
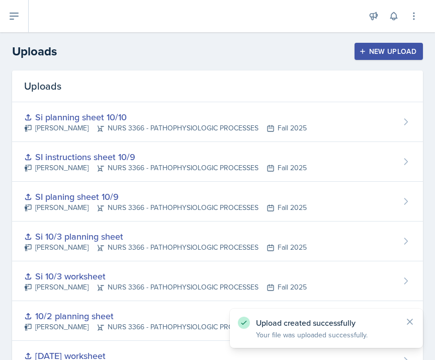
click at [402, 47] on div "New Upload" at bounding box center [389, 51] width 56 height 8
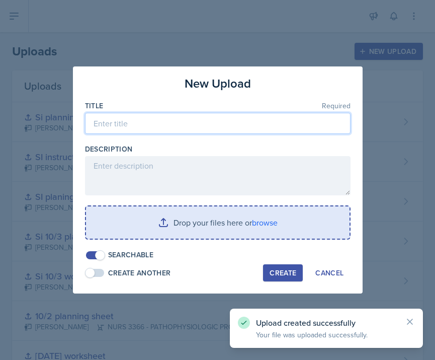
click at [235, 123] on input at bounding box center [218, 123] width 266 height 21
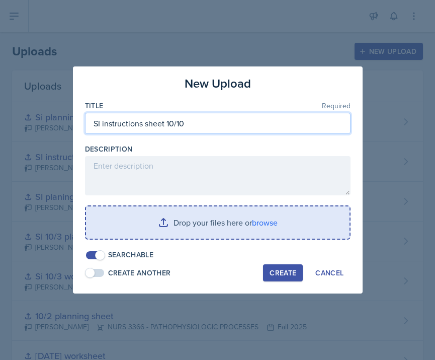
type input "SI instructions sheet 10/10"
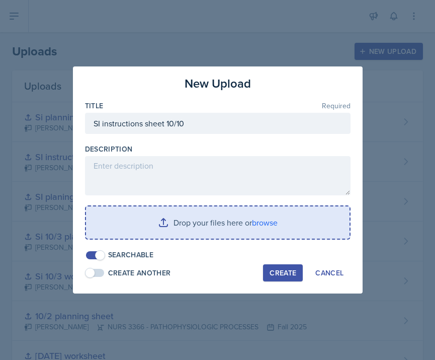
click at [156, 216] on input "file" at bounding box center [218, 222] width 264 height 32
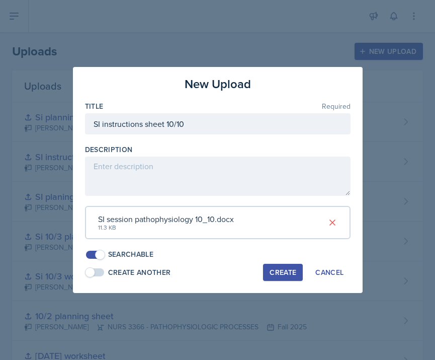
click at [293, 268] on div "Create" at bounding box center [283, 272] width 27 height 8
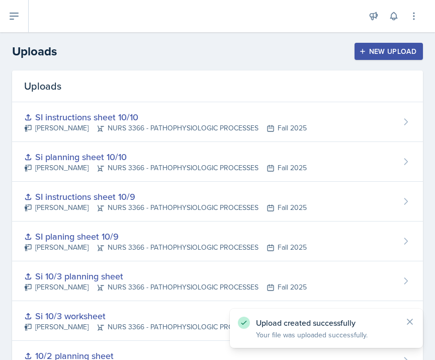
click at [24, 14] on button at bounding box center [14, 16] width 29 height 32
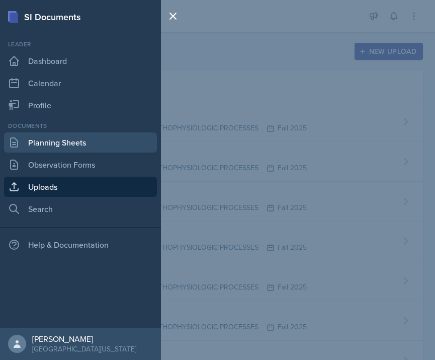
click at [68, 144] on link "Planning Sheets" at bounding box center [80, 142] width 153 height 20
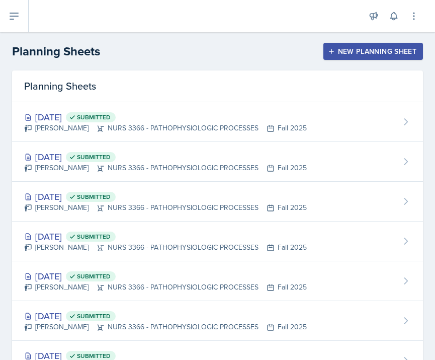
click at [365, 55] on div "New Planning Sheet" at bounding box center [373, 51] width 87 height 8
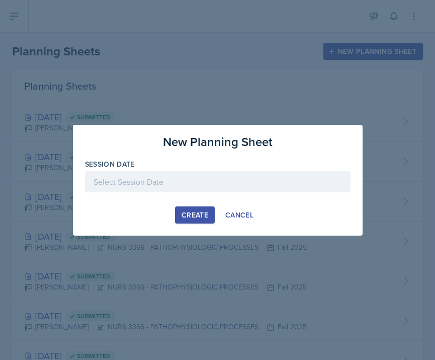
click at [260, 188] on div at bounding box center [218, 181] width 266 height 21
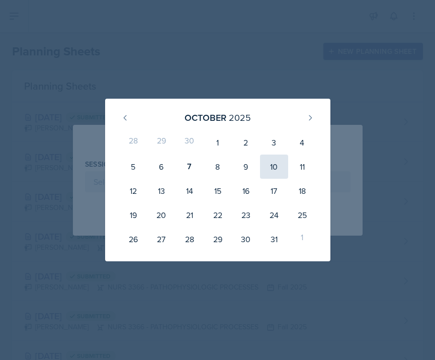
click at [280, 167] on div "10" at bounding box center [274, 167] width 28 height 24
type input "[DATE]"
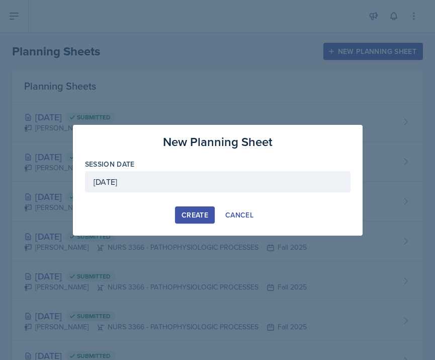
click at [191, 208] on button "Create" at bounding box center [195, 214] width 40 height 17
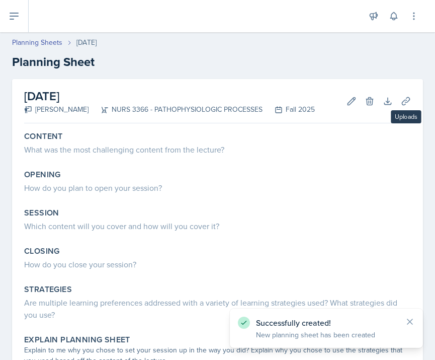
click at [416, 96] on div "[DATE] [PERSON_NAME] NURS 3366 - PATHOPHYSIOLOGIC PROCESSES Fall 2025 Edit Dele…" at bounding box center [217, 342] width 411 height 526
click at [407, 100] on icon at bounding box center [406, 101] width 10 height 10
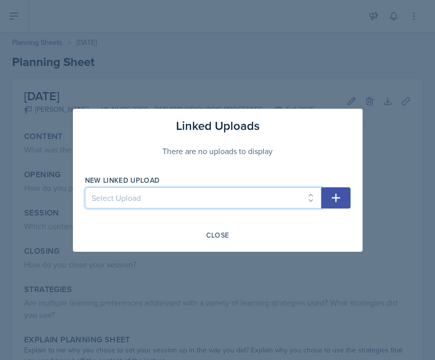
select select "2d4925de-b1bf-4591-a659-9f39a5dfba7f"
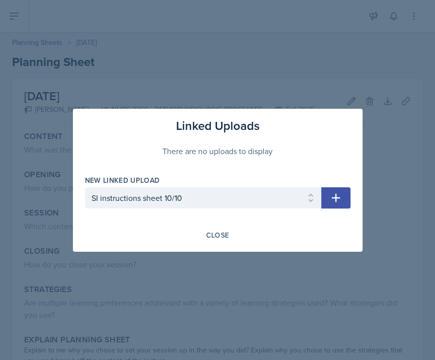
click at [337, 193] on icon "button" at bounding box center [336, 198] width 12 height 12
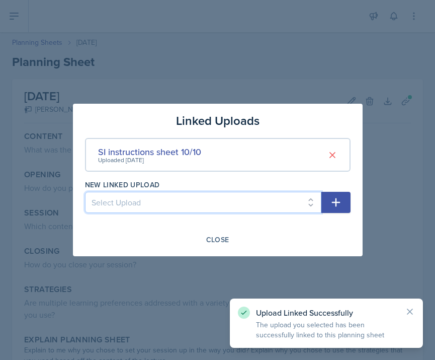
select select "9138add2-9234-4c0d-ad7a-7fd8a08e1e77"
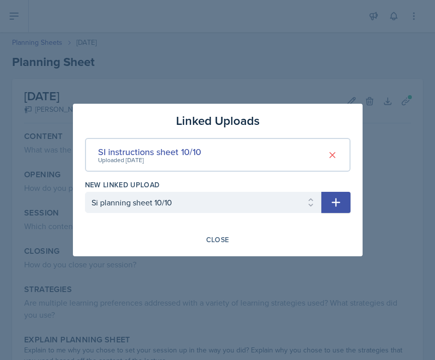
click at [338, 196] on button "button" at bounding box center [336, 202] width 29 height 21
select select
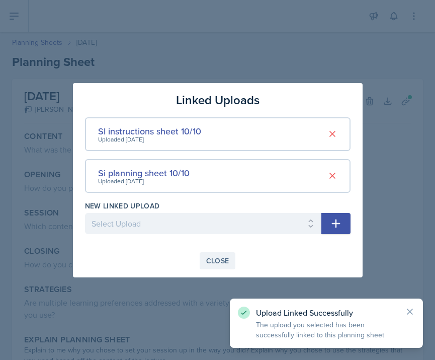
click at [219, 263] on div "Close" at bounding box center [217, 261] width 23 height 8
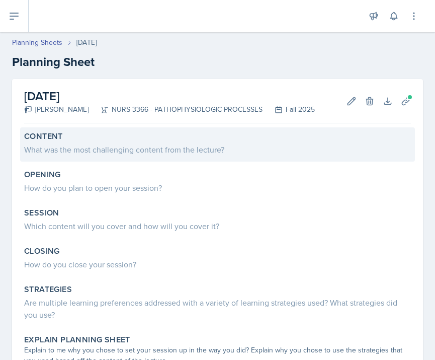
click at [112, 150] on div "What was the most challenging content from the lecture?" at bounding box center [217, 149] width 387 height 12
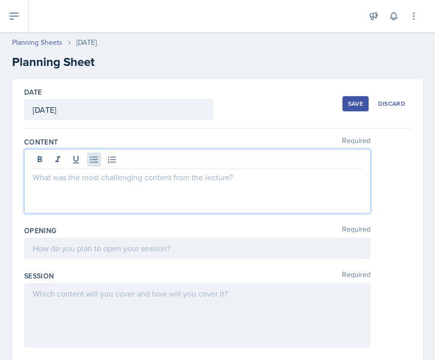
click at [91, 164] on icon at bounding box center [94, 160] width 10 height 10
click at [103, 178] on p at bounding box center [198, 177] width 330 height 12
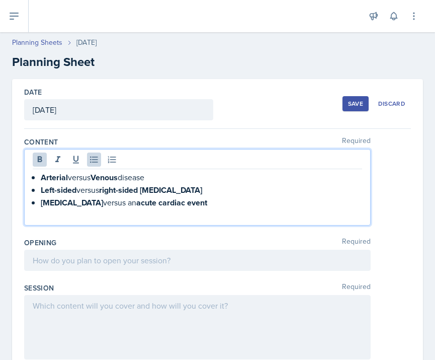
click at [41, 175] on strong "Arterial" at bounding box center [54, 178] width 27 height 12
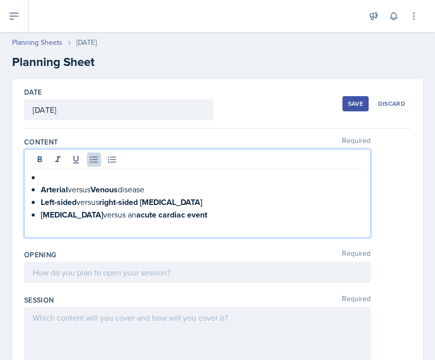
click at [48, 175] on p at bounding box center [202, 177] width 322 height 12
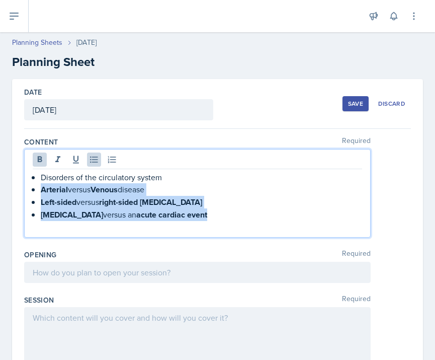
drag, startPoint x: 204, startPoint y: 217, endPoint x: 38, endPoint y: 190, distance: 168.7
click at [38, 190] on div "Disorders of the circulatory system Arterial versus Venous disease Left-sided v…" at bounding box center [198, 202] width 330 height 62
click at [39, 154] on button at bounding box center [40, 160] width 14 height 14
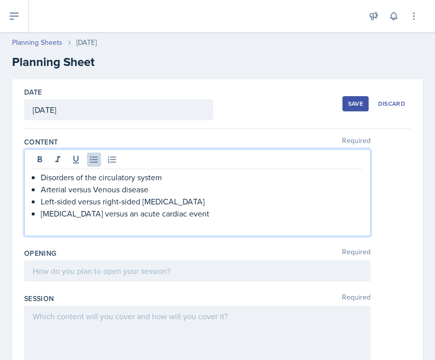
click at [118, 178] on p "Disorders of the circulatory system" at bounding box center [202, 177] width 322 height 12
click at [61, 228] on p at bounding box center [198, 225] width 330 height 12
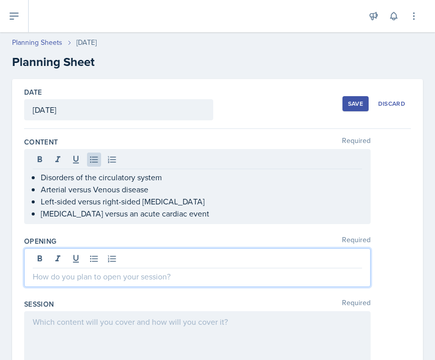
click at [108, 253] on div at bounding box center [197, 267] width 347 height 39
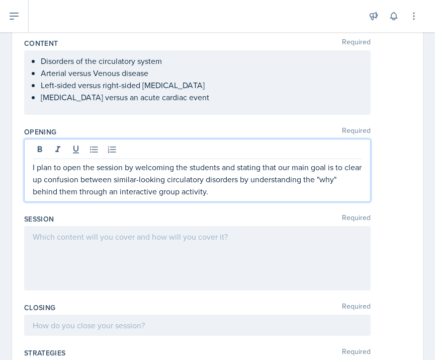
scroll to position [102, 0]
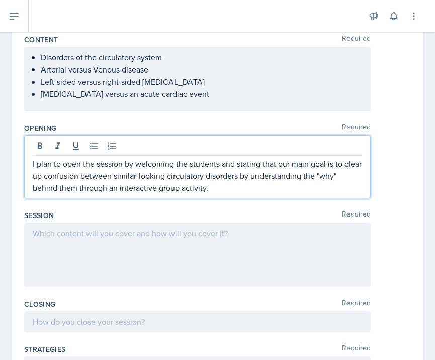
click at [80, 250] on div at bounding box center [197, 255] width 347 height 64
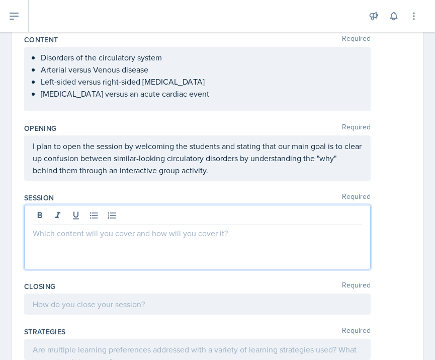
paste div
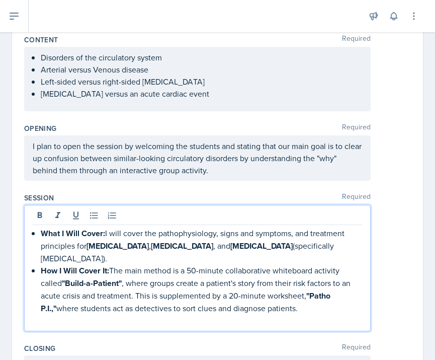
click at [206, 320] on p at bounding box center [198, 321] width 330 height 12
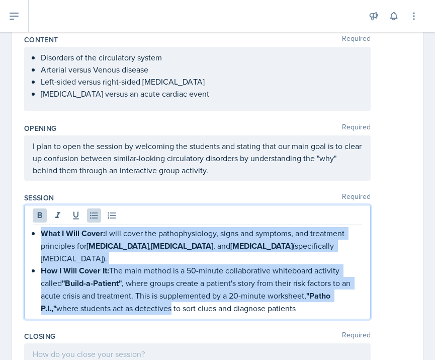
drag, startPoint x: 152, startPoint y: 306, endPoint x: 29, endPoint y: 237, distance: 140.4
click at [30, 237] on div "What I Will Cover: I will cover the pathophysiology, signs and symptoms, and tr…" at bounding box center [197, 262] width 347 height 114
click at [37, 211] on icon at bounding box center [40, 215] width 10 height 10
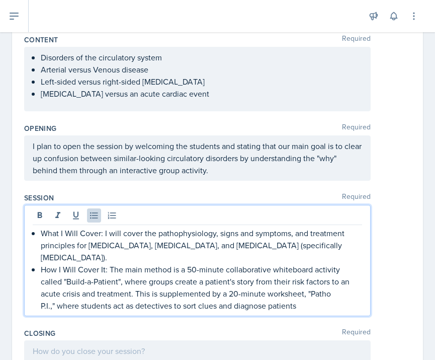
click at [91, 273] on p "How I Will Cover It: The main method is a 50-minute collaborative whiteboard ac…" at bounding box center [202, 287] width 322 height 48
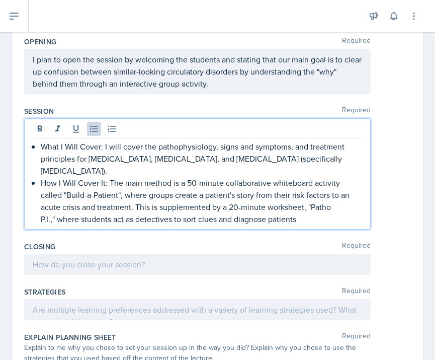
scroll to position [197, 0]
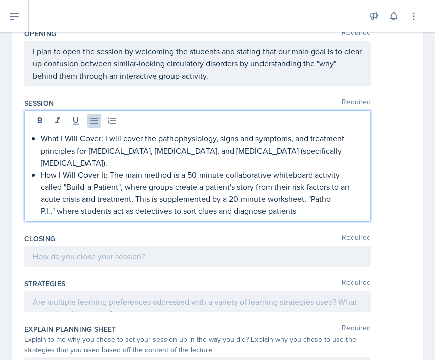
click at [85, 256] on div at bounding box center [197, 256] width 347 height 21
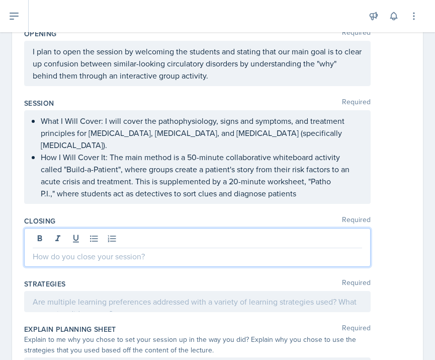
click at [85, 256] on p at bounding box center [198, 256] width 330 height 12
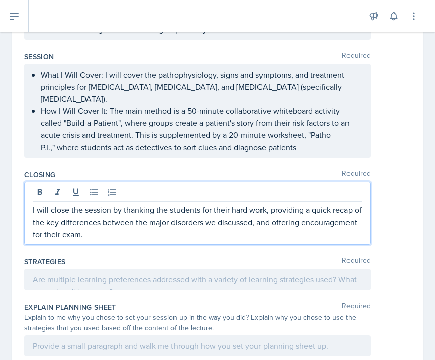
scroll to position [253, 0]
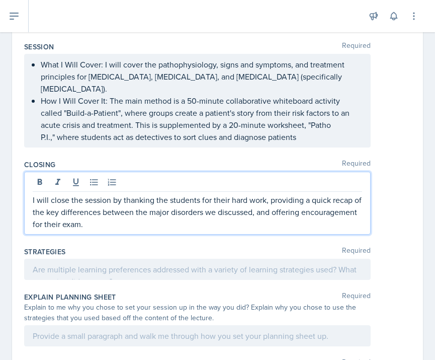
click at [69, 273] on div at bounding box center [197, 269] width 347 height 21
click at [69, 273] on p at bounding box center [198, 269] width 330 height 12
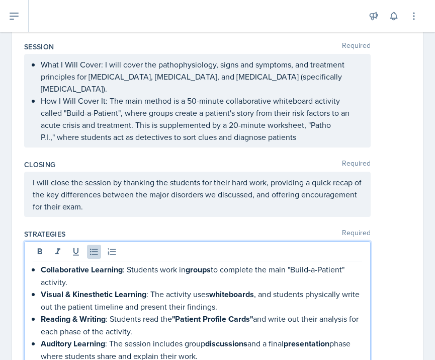
scroll to position [257, 0]
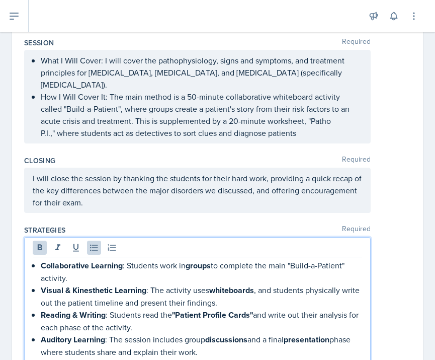
click at [37, 290] on div "Collaborative Learning : Students work in groups to complete the main "Build-a-…" at bounding box center [198, 308] width 330 height 99
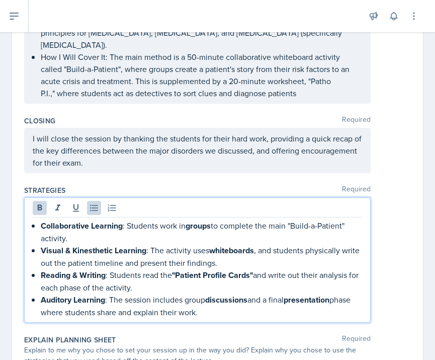
scroll to position [310, 0]
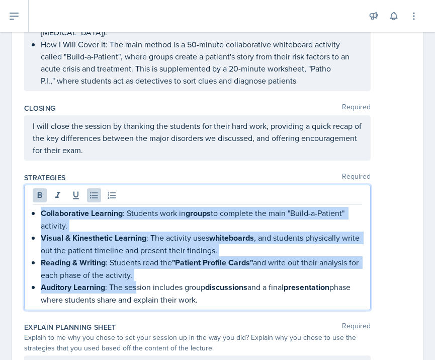
drag, startPoint x: 138, startPoint y: 292, endPoint x: 39, endPoint y: 214, distance: 126.2
click at [39, 214] on div "Collaborative Learning : Students work in groups to complete the main "Build-a-…" at bounding box center [198, 256] width 330 height 99
drag, startPoint x: 199, startPoint y: 301, endPoint x: 34, endPoint y: 216, distance: 185.5
click at [41, 216] on ul "Collaborative Learning : Students work in groups to complete the main "Build-a-…" at bounding box center [202, 256] width 322 height 99
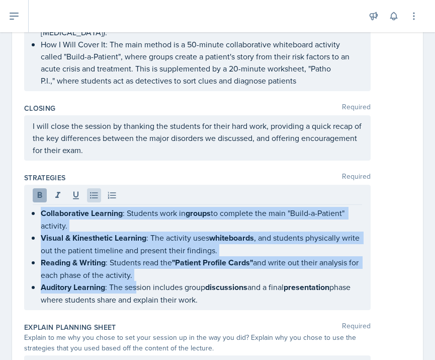
click at [39, 189] on button at bounding box center [40, 195] width 14 height 14
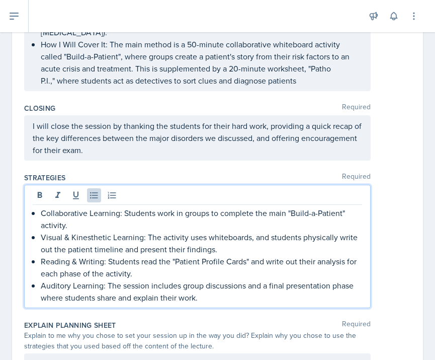
click at [108, 220] on p "Collaborative Learning: Students work in groups to complete the main "Build-a-P…" at bounding box center [202, 219] width 322 height 24
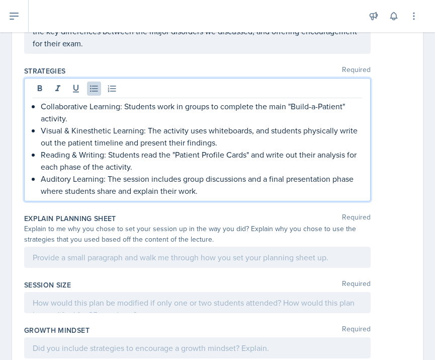
scroll to position [424, 0]
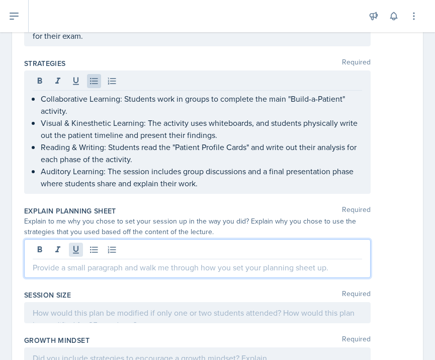
click at [82, 247] on div at bounding box center [197, 258] width 347 height 39
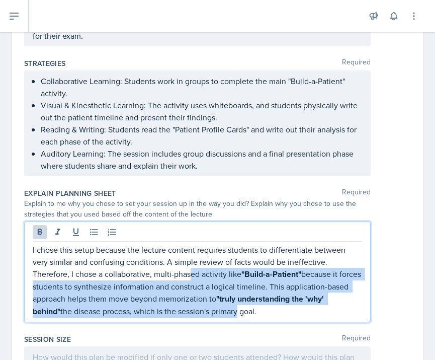
drag, startPoint x: 193, startPoint y: 306, endPoint x: 145, endPoint y: 270, distance: 59.7
click at [150, 269] on p "I chose this setup because the lecture content requires students to differentia…" at bounding box center [198, 281] width 330 height 74
click at [38, 226] on button at bounding box center [40, 232] width 14 height 14
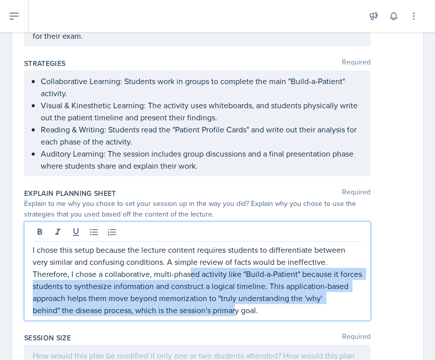
click at [75, 284] on p "I chose this setup because the lecture content requires students to differentia…" at bounding box center [198, 280] width 330 height 72
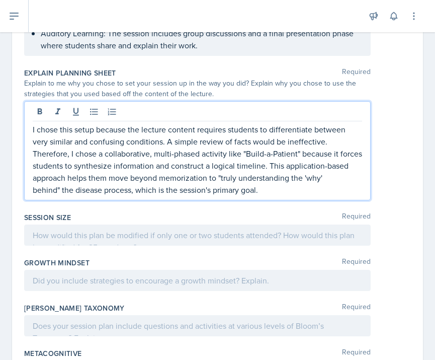
scroll to position [553, 0]
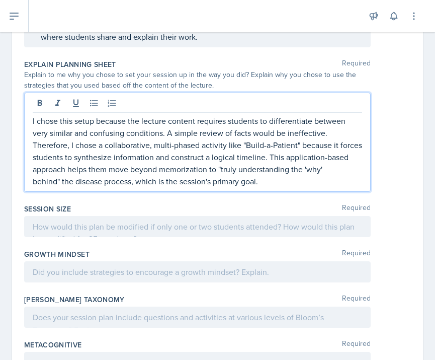
click at [82, 229] on div at bounding box center [197, 226] width 347 height 21
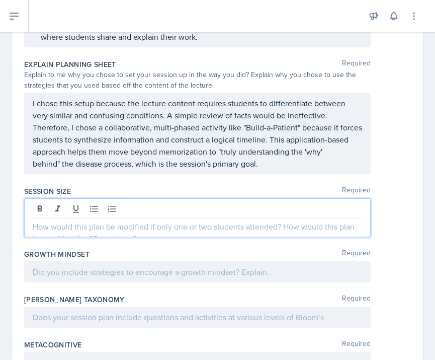
click at [82, 229] on p at bounding box center [198, 226] width 330 height 12
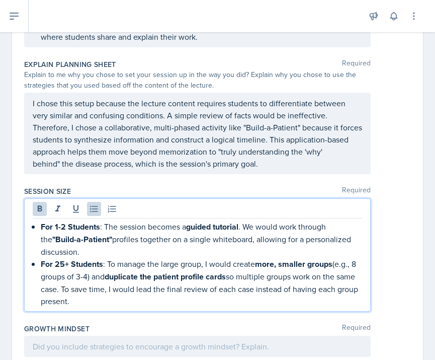
drag, startPoint x: 90, startPoint y: 298, endPoint x: 35, endPoint y: 230, distance: 87.7
click at [35, 230] on div "For 1-2 Students : The session becomes a guided tutorial . We would work throug…" at bounding box center [198, 263] width 330 height 87
click at [42, 211] on icon at bounding box center [40, 209] width 10 height 10
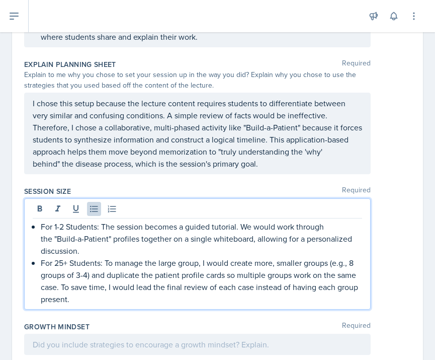
click at [72, 262] on p "For 25+ Students: To manage the large group, I would create more, smaller group…" at bounding box center [202, 281] width 322 height 48
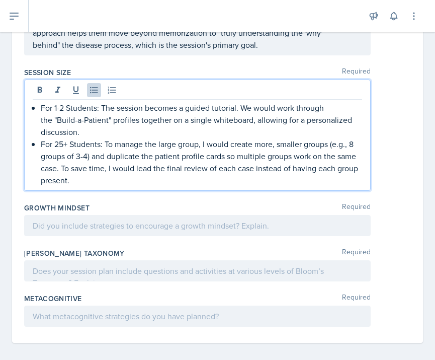
scroll to position [671, 0]
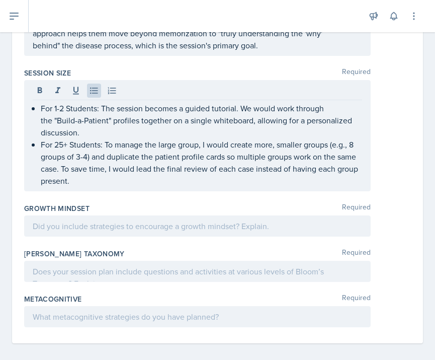
click at [86, 233] on div at bounding box center [197, 225] width 347 height 21
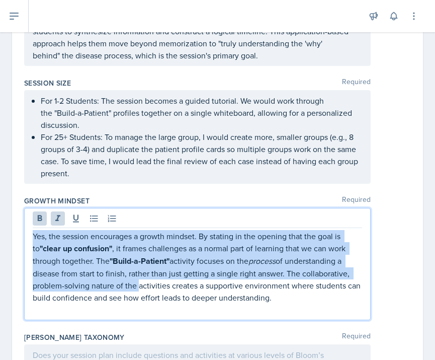
drag, startPoint x: 135, startPoint y: 285, endPoint x: 23, endPoint y: 223, distance: 129.1
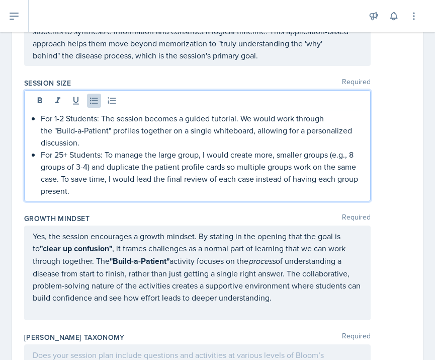
click at [121, 174] on p "For 25+ Students: To manage the large group, I would create more, smaller group…" at bounding box center [202, 173] width 322 height 48
click at [104, 279] on p "Yes, the session encourages a growth mindset. By stating in the opening that th…" at bounding box center [198, 266] width 330 height 73
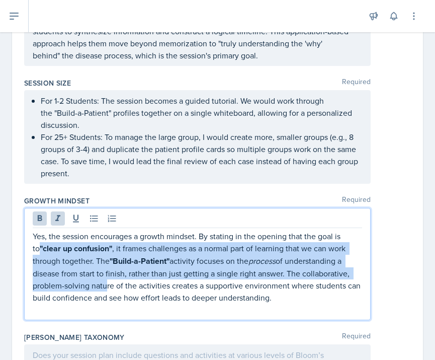
drag, startPoint x: 104, startPoint y: 287, endPoint x: 32, endPoint y: 245, distance: 83.3
click at [32, 243] on div "Yes, the session encourages a growth mindset. By stating in the opening that th…" at bounding box center [197, 264] width 347 height 112
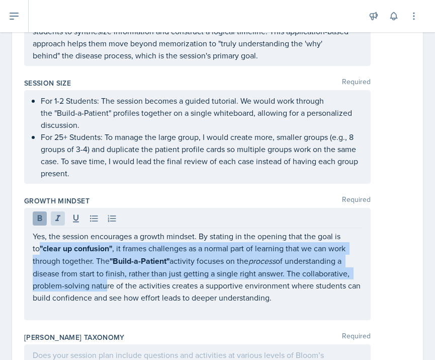
click at [39, 223] on icon at bounding box center [40, 218] width 10 height 10
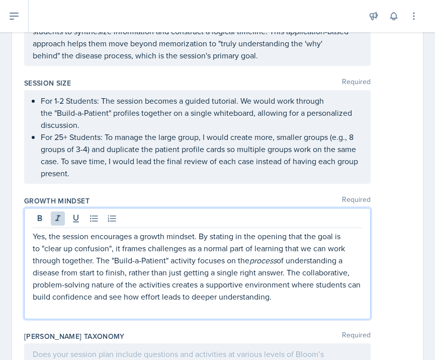
click at [125, 281] on p "Yes, the session encourages a growth mindset. By stating in the opening that th…" at bounding box center [198, 266] width 330 height 72
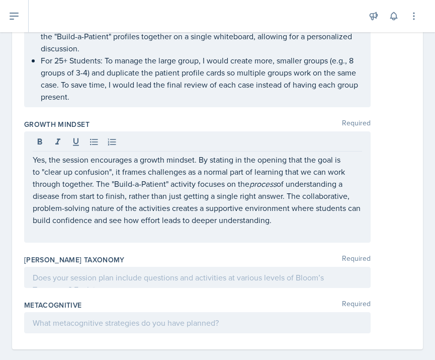
scroll to position [738, 0]
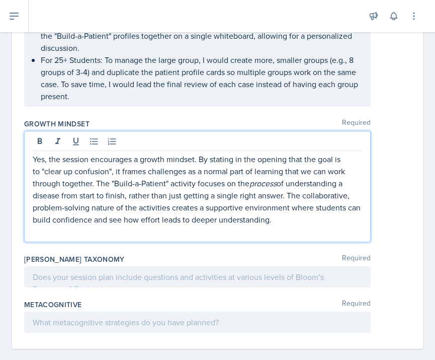
click at [238, 279] on div at bounding box center [197, 276] width 347 height 21
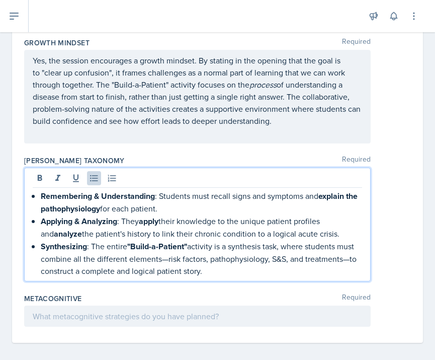
scroll to position [821, 0]
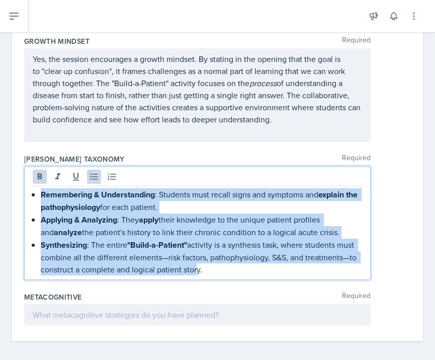
drag, startPoint x: 195, startPoint y: 265, endPoint x: 33, endPoint y: 191, distance: 178.2
click at [41, 191] on ul "Remembering & Understanding : Students must recall signs and symptoms and expla…" at bounding box center [202, 231] width 322 height 87
click at [43, 177] on icon at bounding box center [40, 177] width 10 height 10
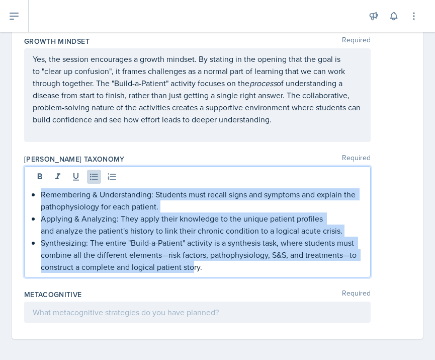
click at [185, 257] on p "Synthesizing: The entire "Build-a-Patient" activity is a synthesis task, where …" at bounding box center [202, 255] width 322 height 36
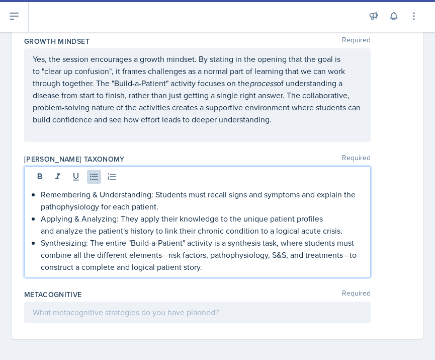
click at [145, 308] on div at bounding box center [197, 312] width 347 height 21
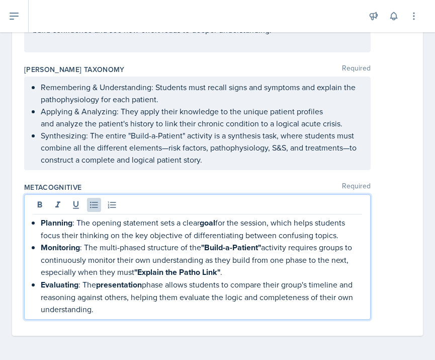
scroll to position [910, 0]
drag, startPoint x: 108, startPoint y: 304, endPoint x: 34, endPoint y: 217, distance: 113.5
click at [41, 217] on ul "Planning : The opening statement sets a clear goal for the session, which helps…" at bounding box center [202, 265] width 322 height 99
click at [38, 205] on icon at bounding box center [40, 204] width 5 height 6
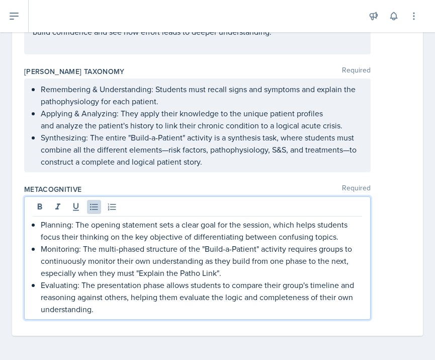
click at [130, 188] on div "Metacognitive Required" at bounding box center [217, 189] width 387 height 10
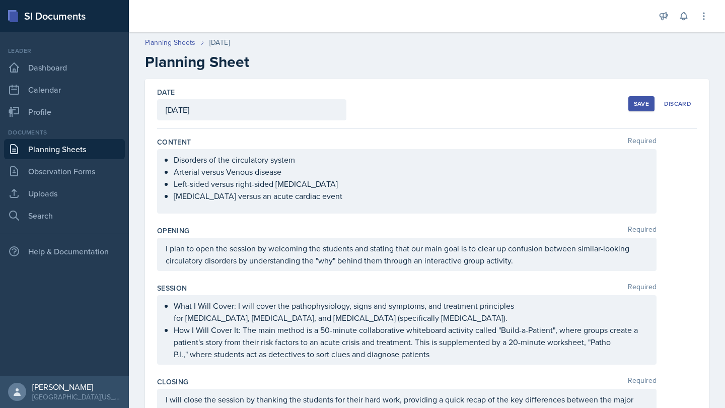
scroll to position [0, 0]
click at [446, 101] on button "Save" at bounding box center [641, 103] width 26 height 15
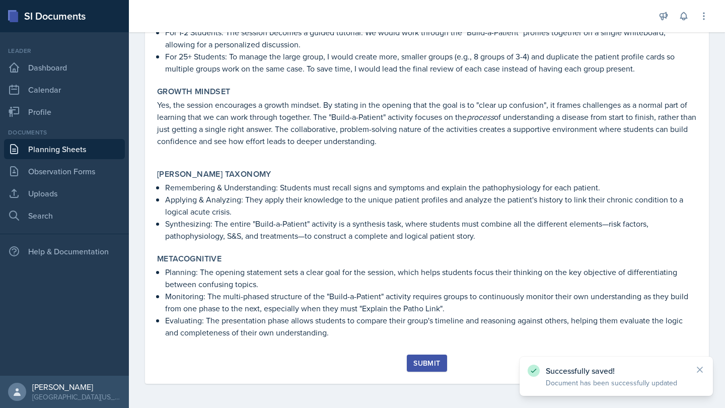
scroll to position [527, 0]
click at [434, 359] on div "Submit" at bounding box center [426, 363] width 27 height 8
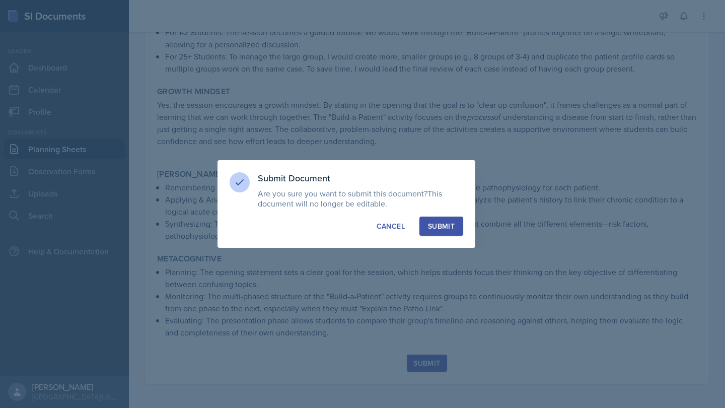
click at [436, 225] on div "Submit" at bounding box center [441, 226] width 27 height 10
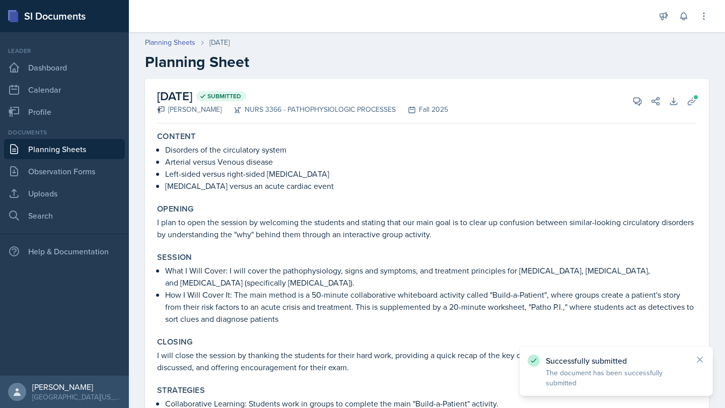
scroll to position [0, 0]
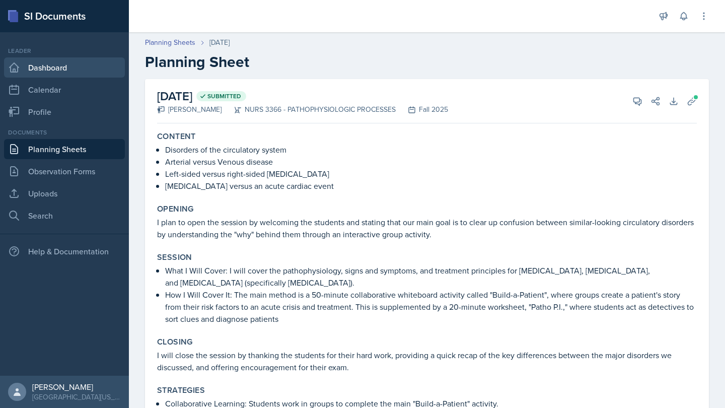
click at [93, 69] on link "Dashboard" at bounding box center [64, 67] width 121 height 20
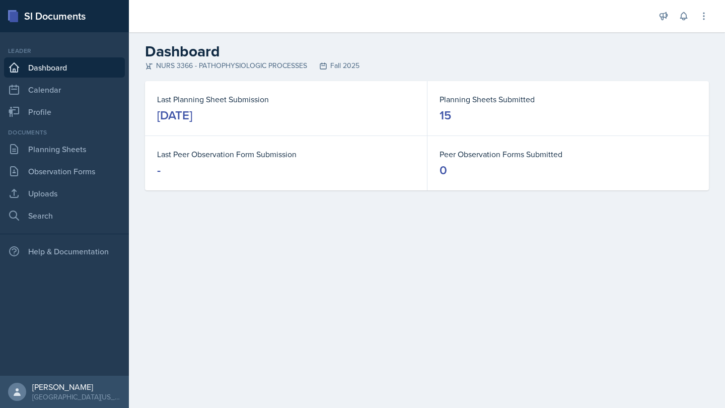
click at [446, 108] on dd "15" at bounding box center [567, 115] width 257 height 16
click at [96, 90] on link "Calendar" at bounding box center [64, 90] width 121 height 20
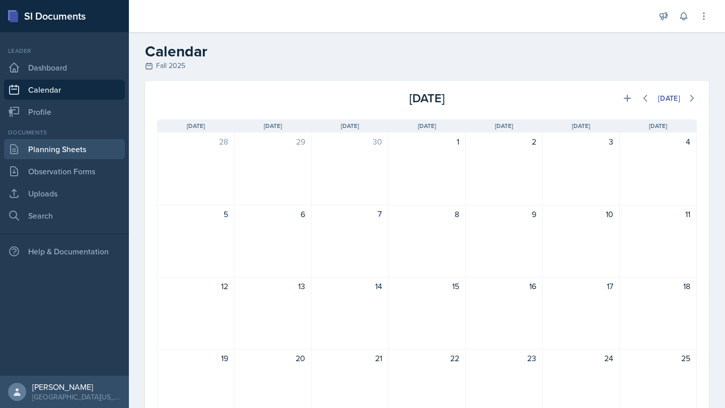
click at [50, 154] on link "Planning Sheets" at bounding box center [64, 149] width 121 height 20
